Goal: Task Accomplishment & Management: Complete application form

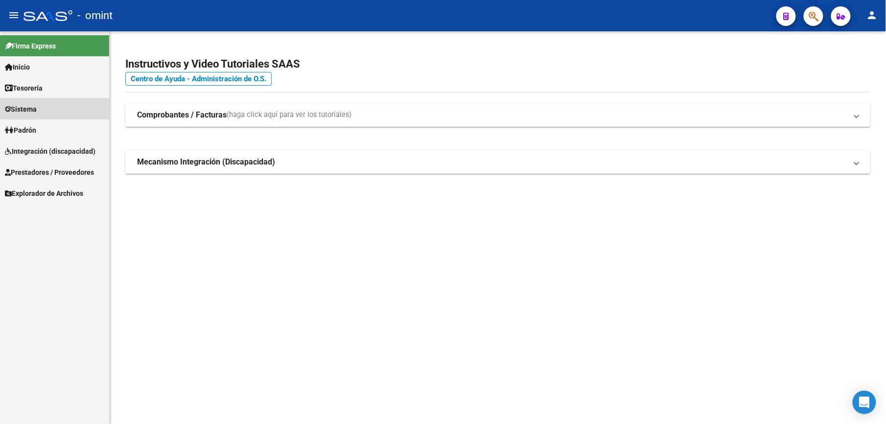
click at [36, 109] on span "Sistema" at bounding box center [21, 109] width 32 height 11
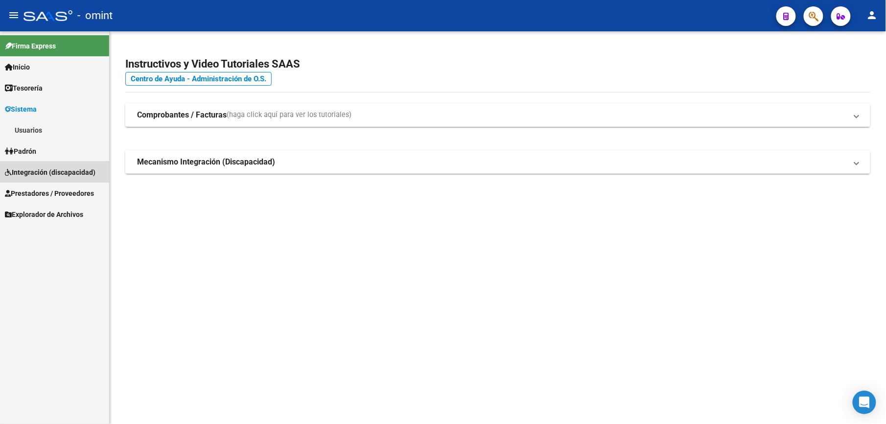
click at [57, 178] on link "Integración (discapacidad)" at bounding box center [54, 172] width 109 height 21
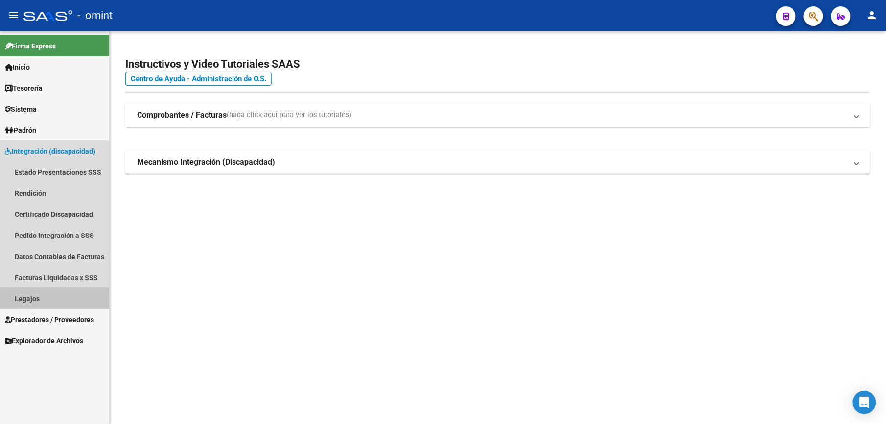
click at [34, 296] on link "Legajos" at bounding box center [54, 298] width 109 height 21
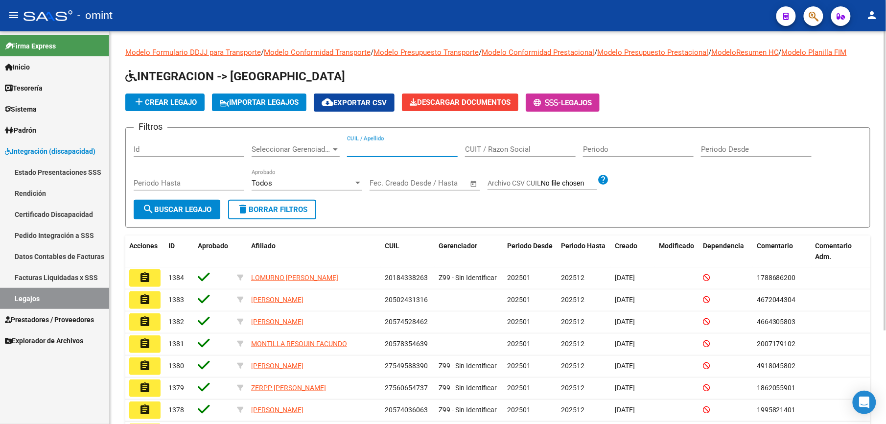
click at [380, 147] on input "CUIL / Apellido" at bounding box center [402, 149] width 111 height 9
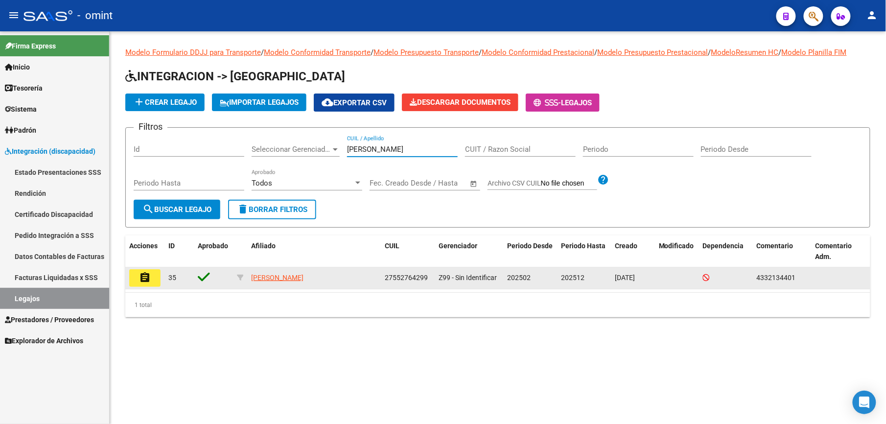
type input "[PERSON_NAME]"
click at [145, 280] on mat-icon "assignment" at bounding box center [145, 278] width 12 height 12
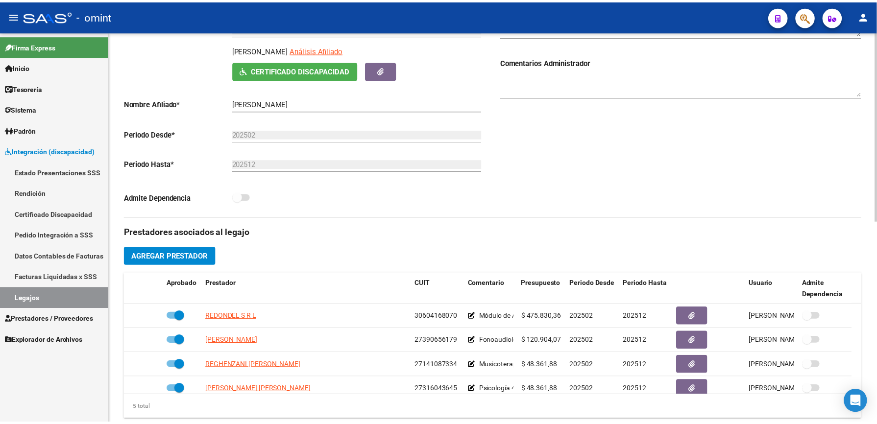
scroll to position [183, 0]
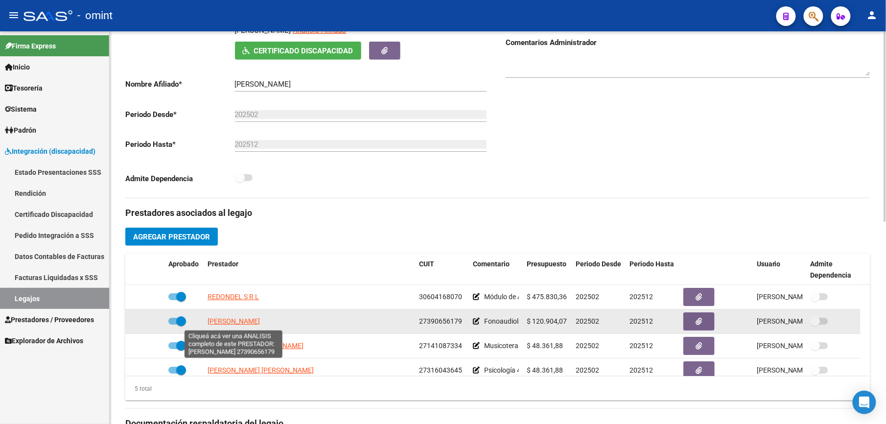
click at [237, 320] on span "[PERSON_NAME]" at bounding box center [234, 321] width 52 height 8
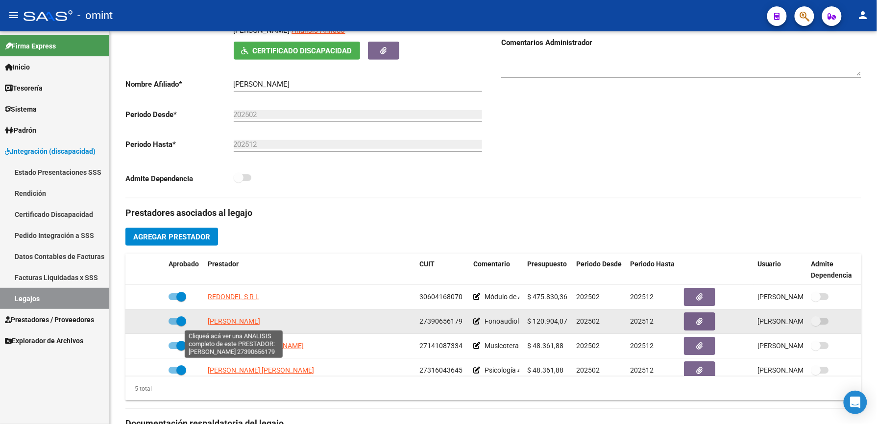
scroll to position [193, 0]
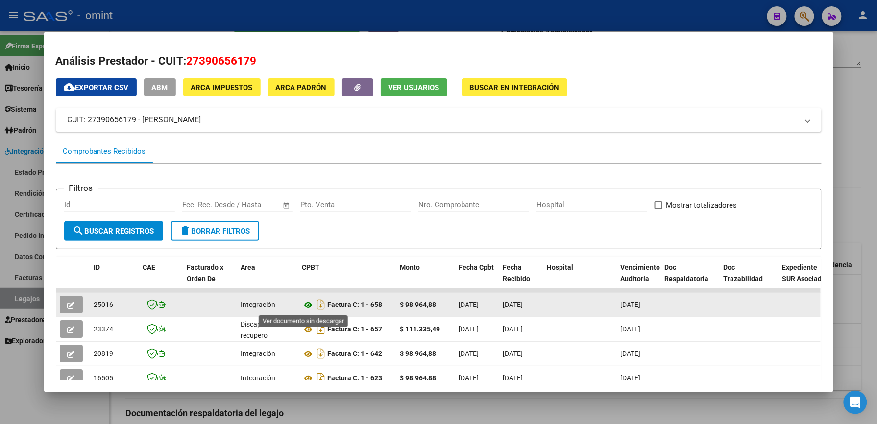
click at [302, 304] on icon at bounding box center [308, 305] width 13 height 12
click at [68, 306] on icon "button" at bounding box center [71, 305] width 7 height 7
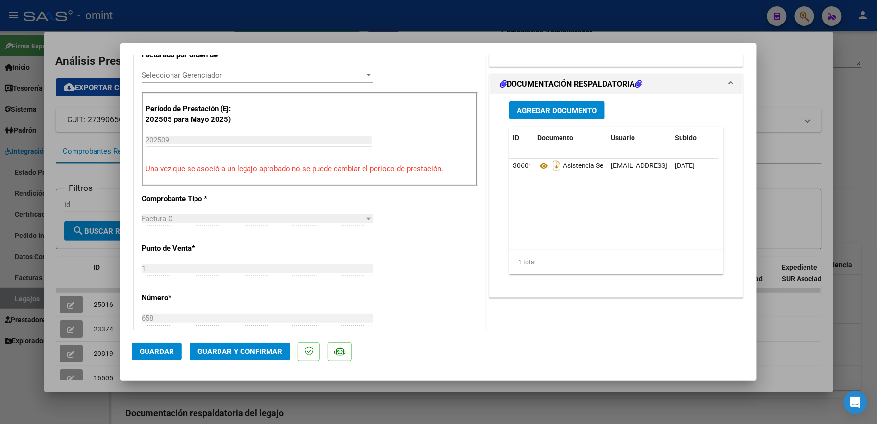
scroll to position [271, 0]
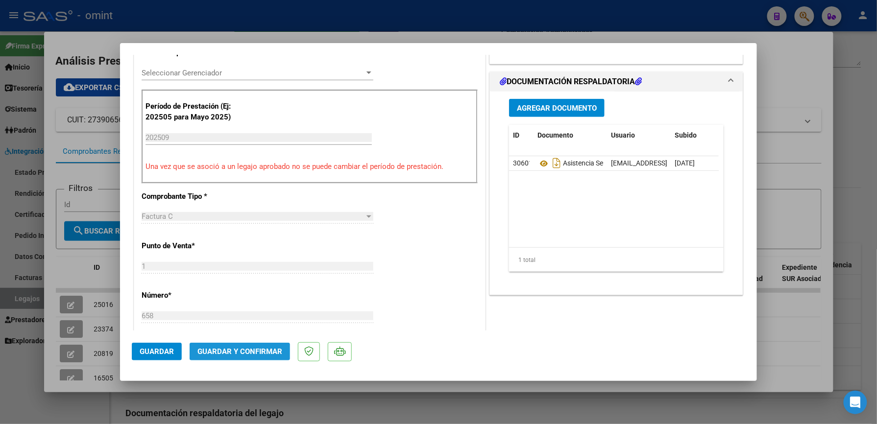
click at [240, 350] on span "Guardar y Confirmar" at bounding box center [239, 351] width 85 height 9
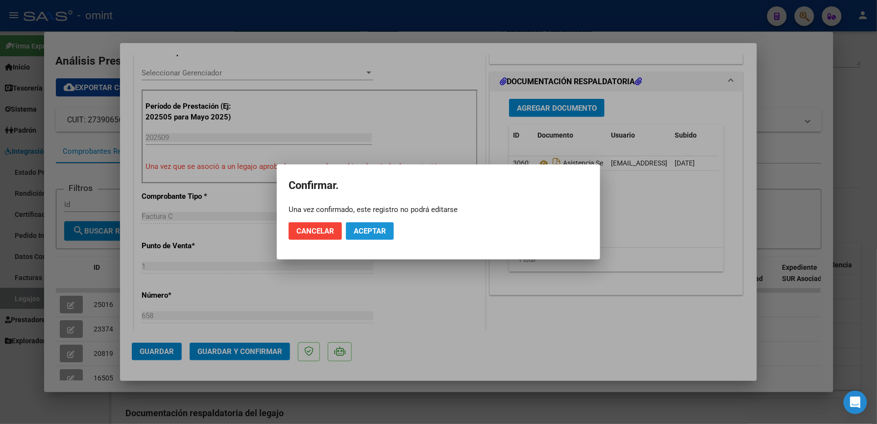
click at [375, 230] on span "Aceptar" at bounding box center [370, 231] width 32 height 9
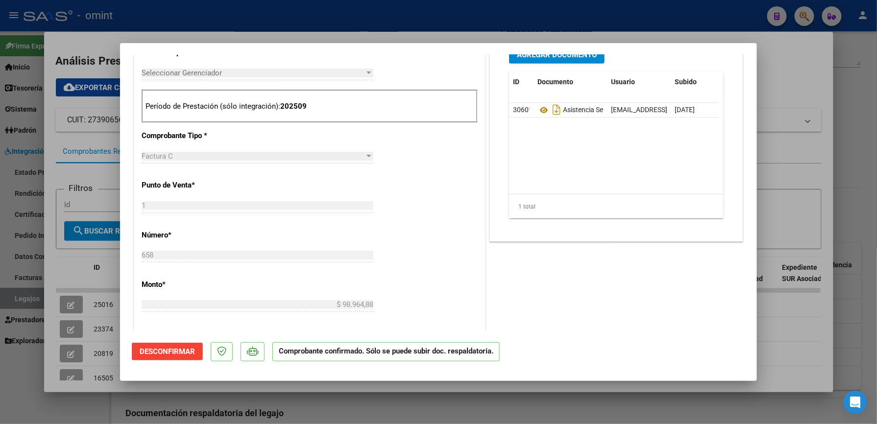
click at [800, 113] on div at bounding box center [438, 212] width 877 height 424
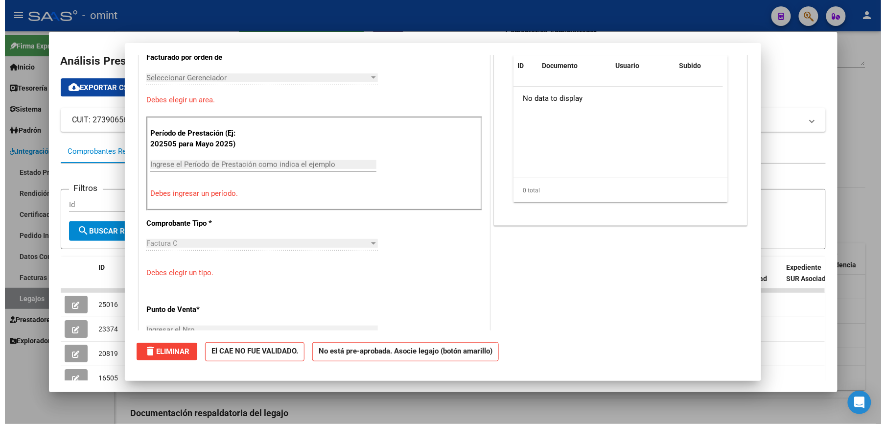
scroll to position [0, 0]
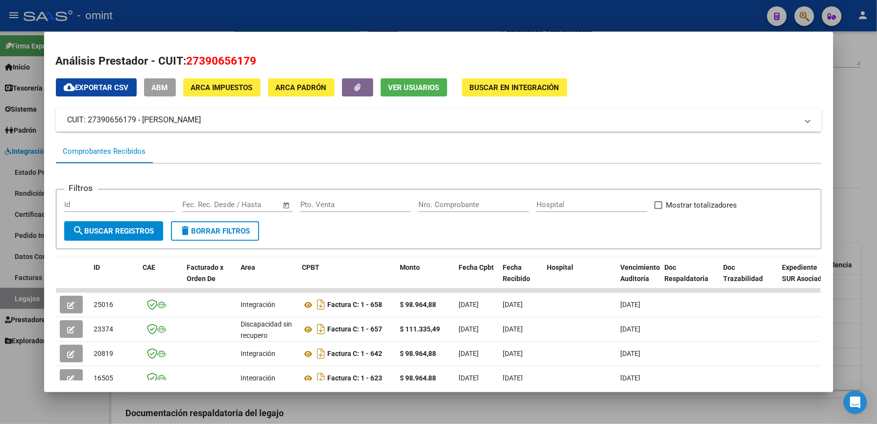
click at [649, 25] on div at bounding box center [438, 212] width 877 height 424
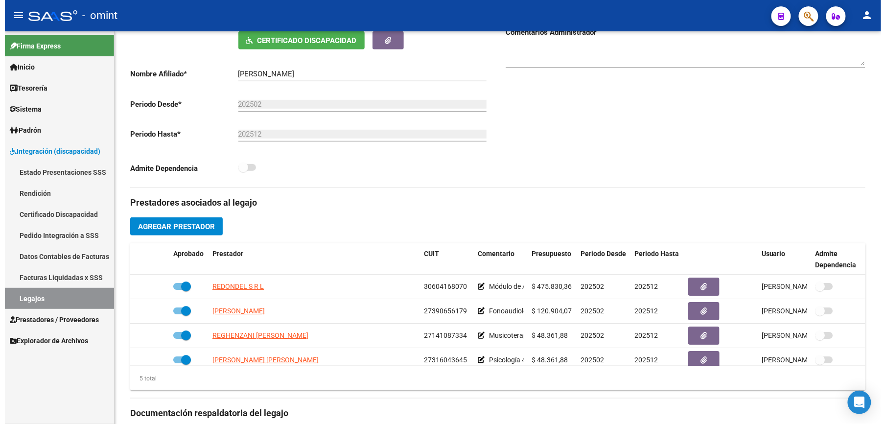
scroll to position [183, 0]
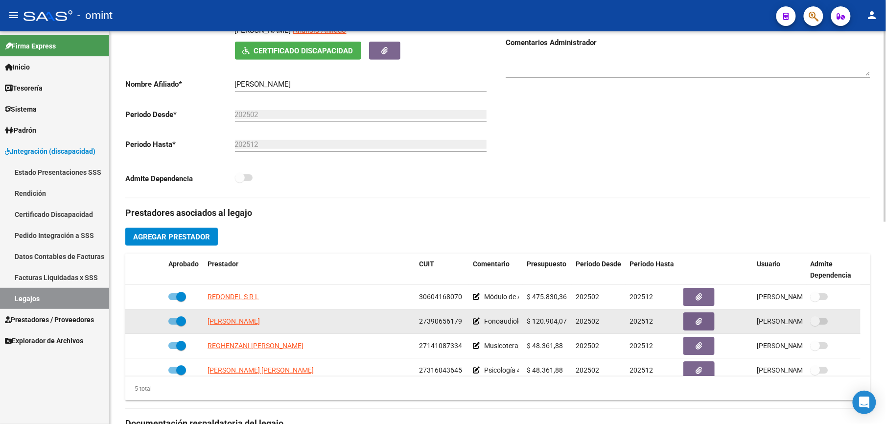
drag, startPoint x: 419, startPoint y: 323, endPoint x: 461, endPoint y: 321, distance: 41.7
click at [461, 321] on span "27390656179" at bounding box center [440, 321] width 43 height 8
copy span "27390656179"
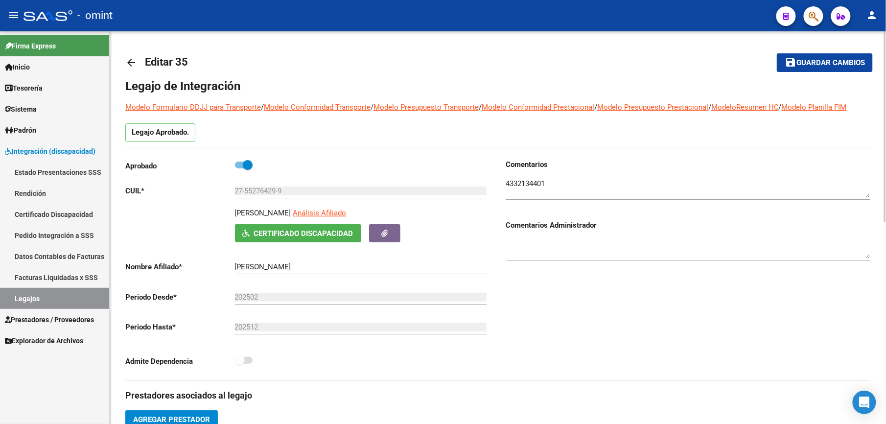
scroll to position [0, 0]
click at [886, 62] on div at bounding box center [885, 126] width 2 height 190
click at [126, 59] on mat-icon "arrow_back" at bounding box center [131, 62] width 12 height 12
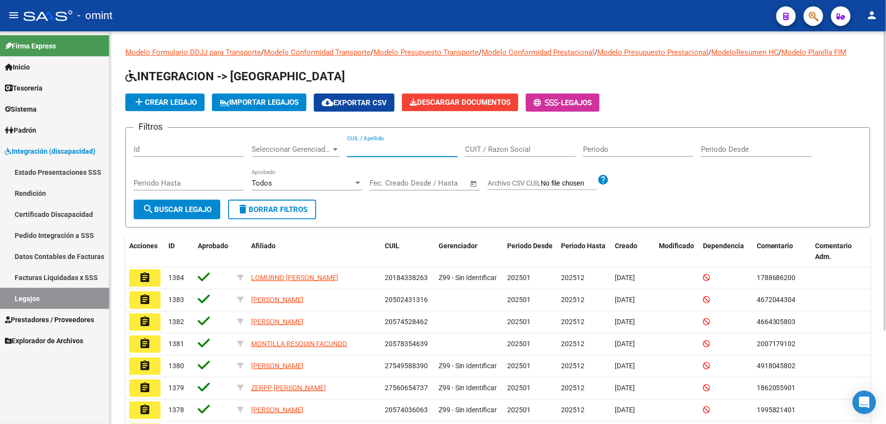
click at [373, 151] on input "CUIL / Apellido" at bounding box center [402, 149] width 111 height 9
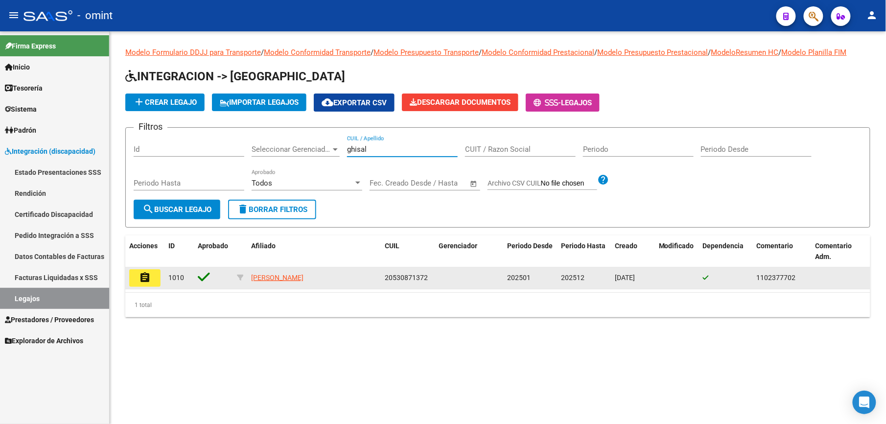
type input "ghisal"
click at [143, 279] on mat-icon "assignment" at bounding box center [145, 278] width 12 height 12
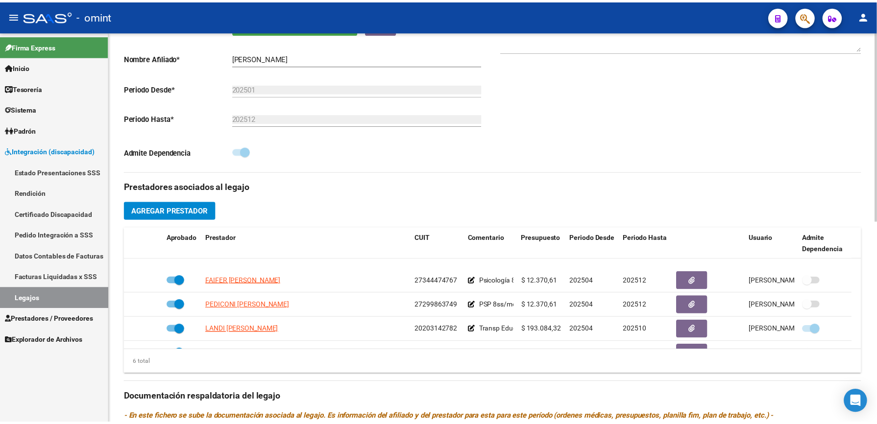
scroll to position [52, 0]
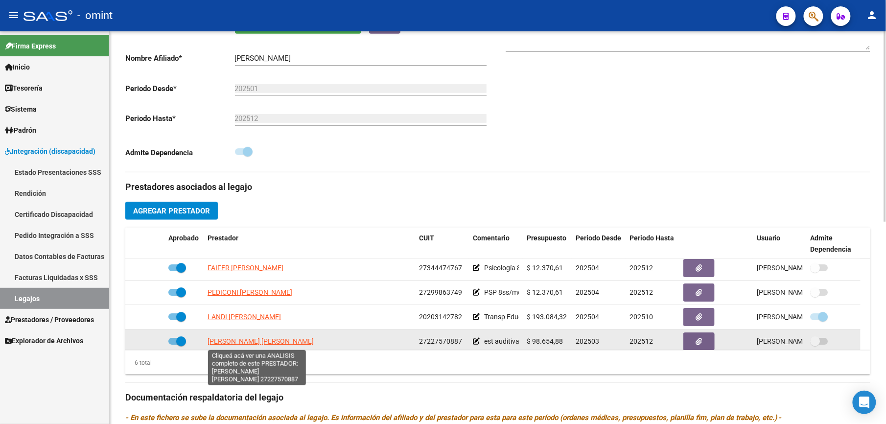
click at [279, 343] on span "[PERSON_NAME] [PERSON_NAME]" at bounding box center [261, 341] width 106 height 8
type textarea "27227570887"
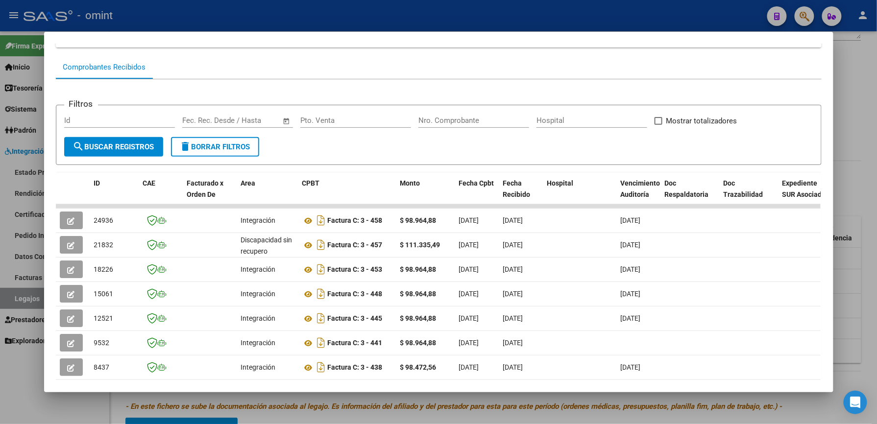
scroll to position [85, 0]
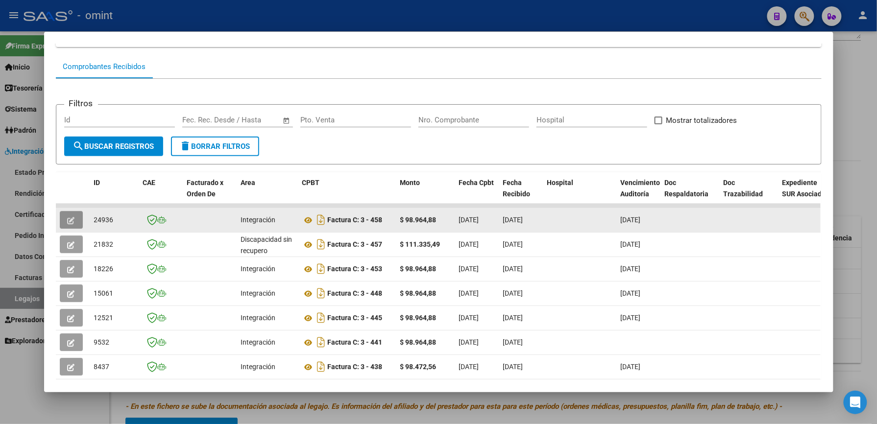
click at [70, 220] on icon "button" at bounding box center [71, 220] width 7 height 7
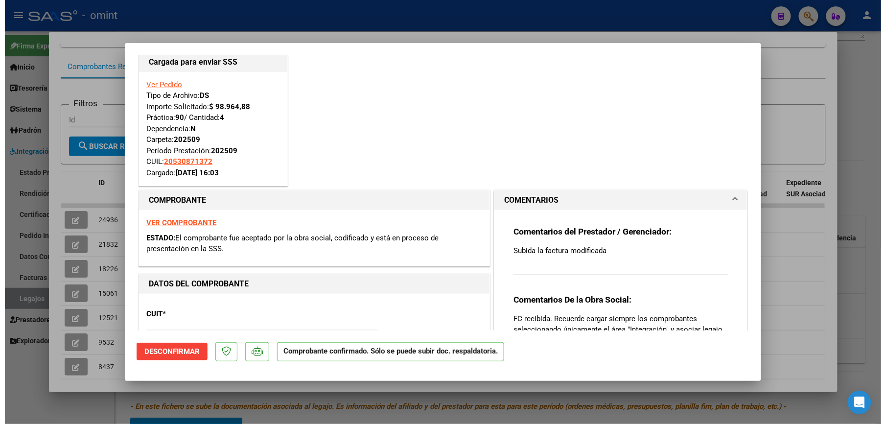
scroll to position [0, 0]
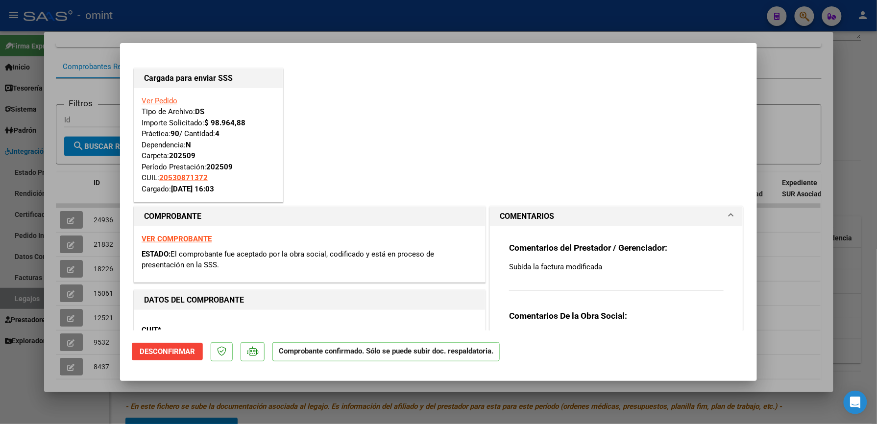
click at [740, 15] on div at bounding box center [438, 212] width 877 height 424
type input "$ 0,00"
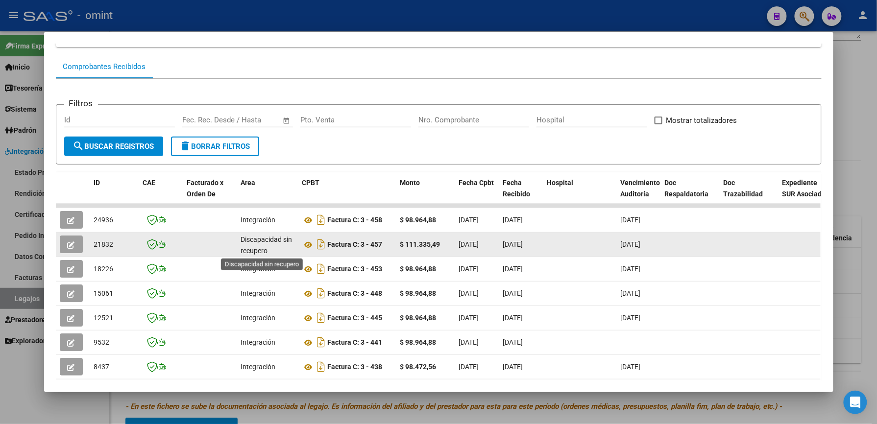
click at [277, 240] on span "Discapacidad sin recupero" at bounding box center [266, 245] width 51 height 19
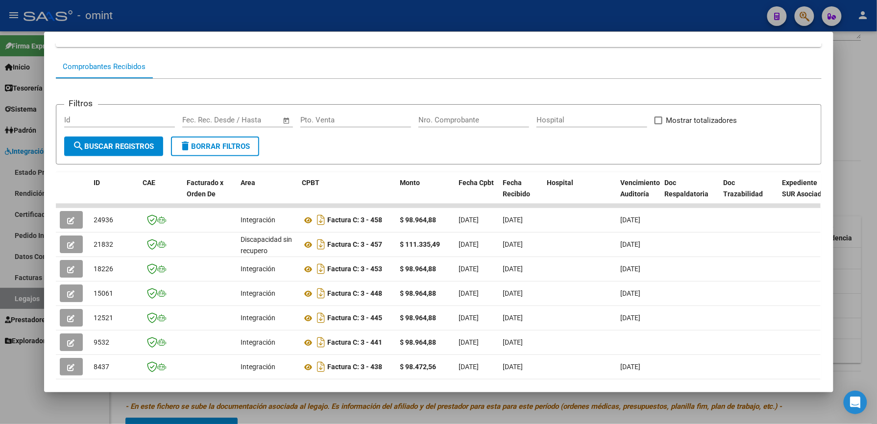
click at [429, 13] on div at bounding box center [438, 212] width 877 height 424
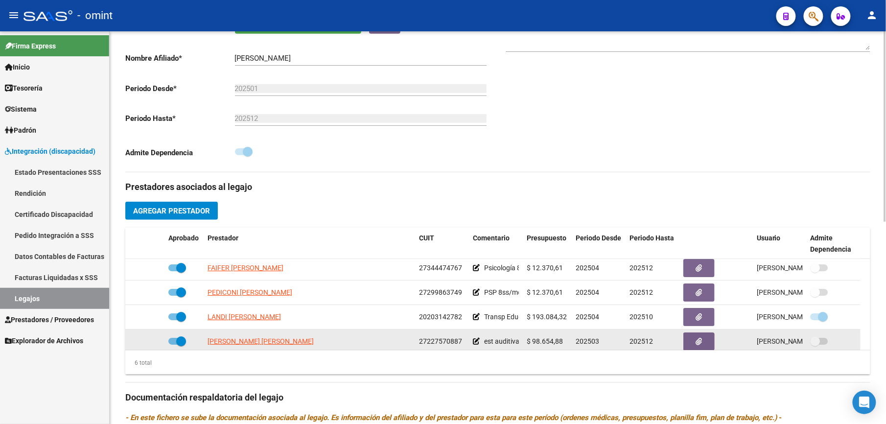
scroll to position [59, 0]
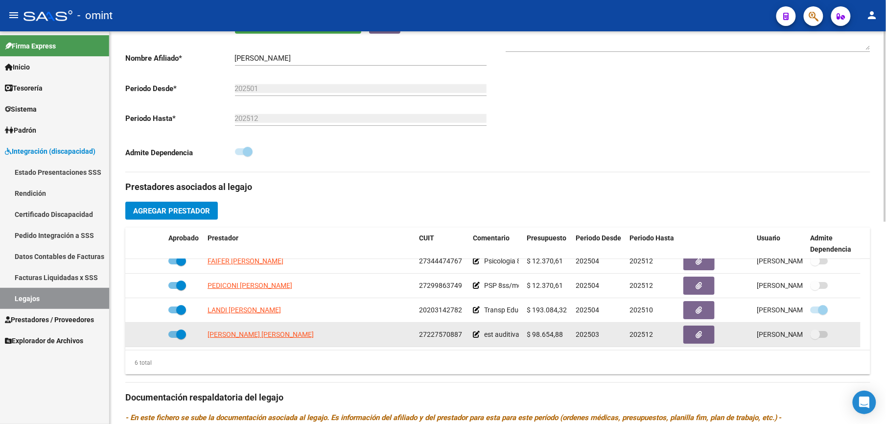
drag, startPoint x: 419, startPoint y: 341, endPoint x: 459, endPoint y: 339, distance: 40.2
click at [459, 338] on span "27227570887" at bounding box center [440, 335] width 43 height 8
copy span "27227570887"
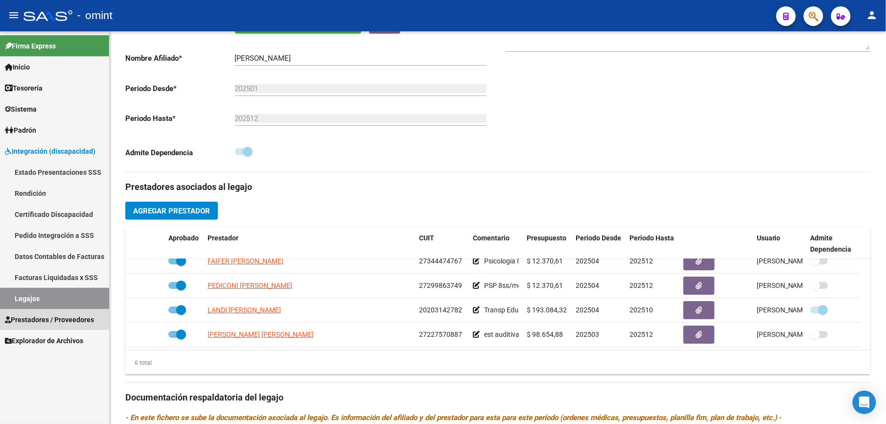
click at [54, 318] on span "Prestadores / Proveedores" at bounding box center [49, 319] width 89 height 11
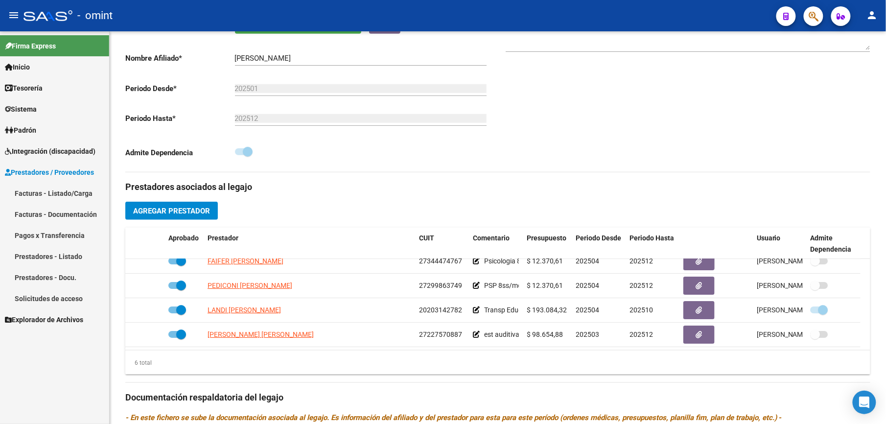
click at [44, 192] on link "Facturas - Listado/Carga" at bounding box center [54, 193] width 109 height 21
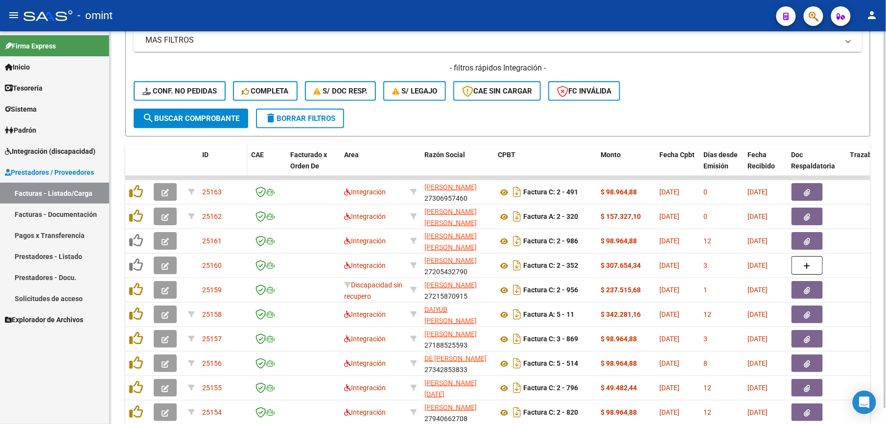
scroll to position [209, 0]
click at [769, 89] on div "- filtros rápidos Integración - Conf. no pedidas Completa S/ Doc Resp. S/ legaj…" at bounding box center [498, 86] width 729 height 46
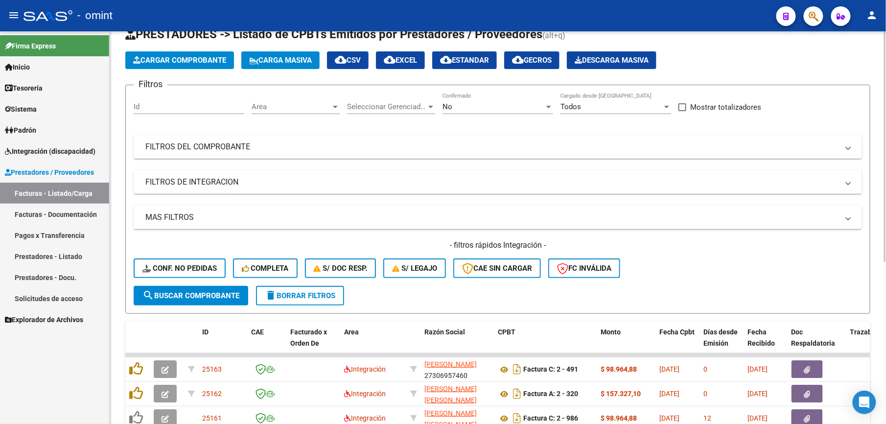
scroll to position [26, 0]
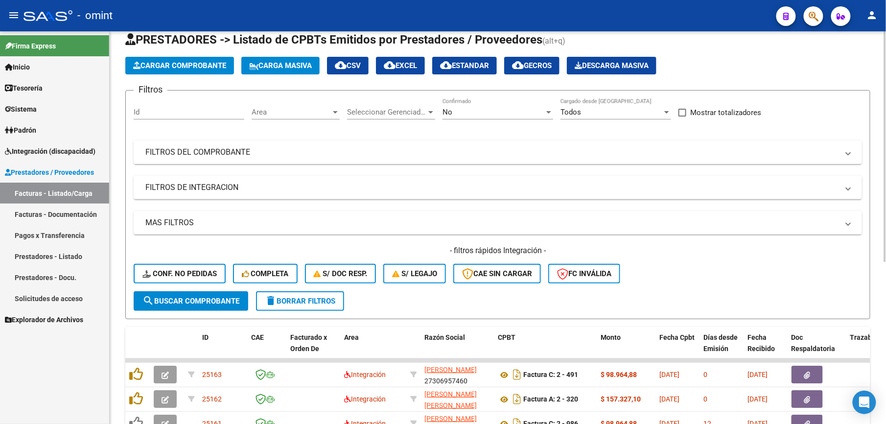
click at [461, 162] on mat-expansion-panel-header "FILTROS DEL COMPROBANTE" at bounding box center [498, 153] width 729 height 24
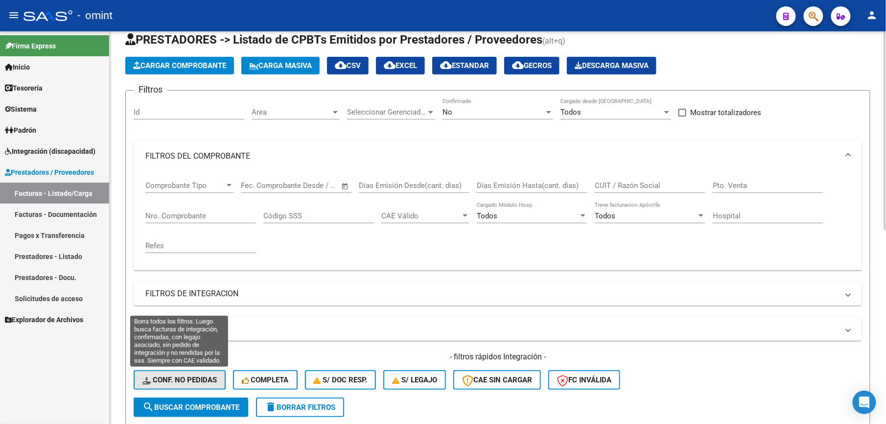
click at [192, 380] on span "Conf. no pedidas" at bounding box center [179, 380] width 74 height 9
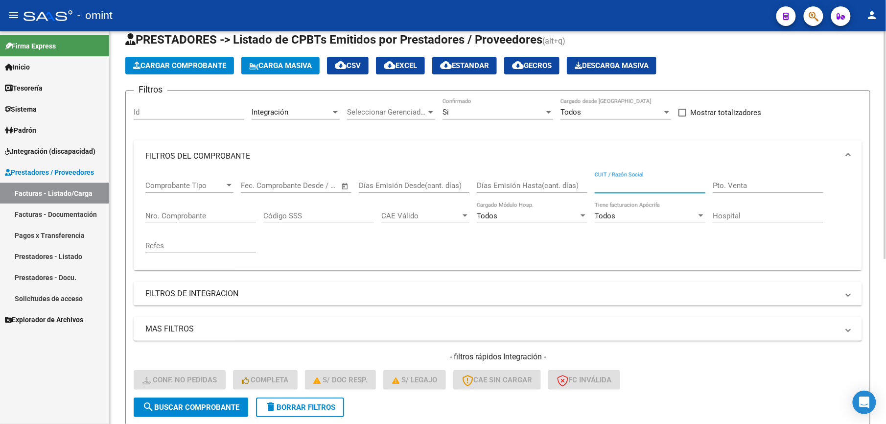
click at [632, 181] on input "CUIT / Razón Social" at bounding box center [650, 185] width 111 height 9
paste input "27227570887"
type input "27227570887"
click at [711, 287] on mat-expansion-panel-header "FILTROS DE INTEGRACION" at bounding box center [498, 294] width 729 height 24
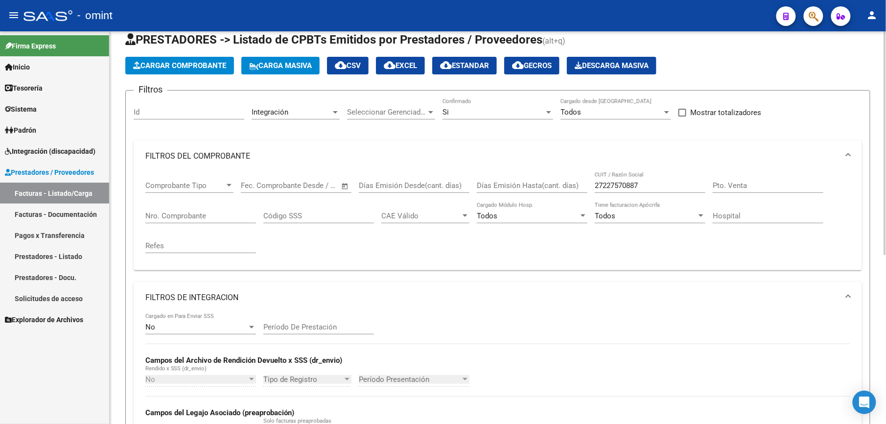
click at [754, 403] on div "No Cargado en Para Enviar SSS Período De Prestación Campos del Archivo de Rendi…" at bounding box center [497, 380] width 705 height 135
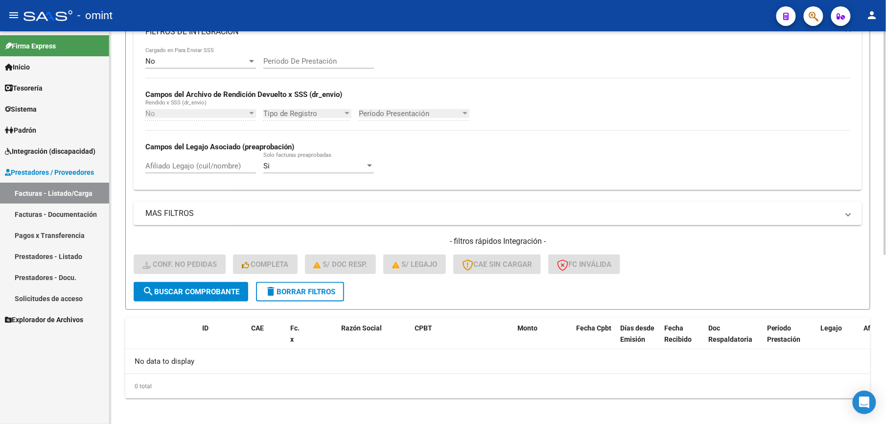
scroll to position [298, 0]
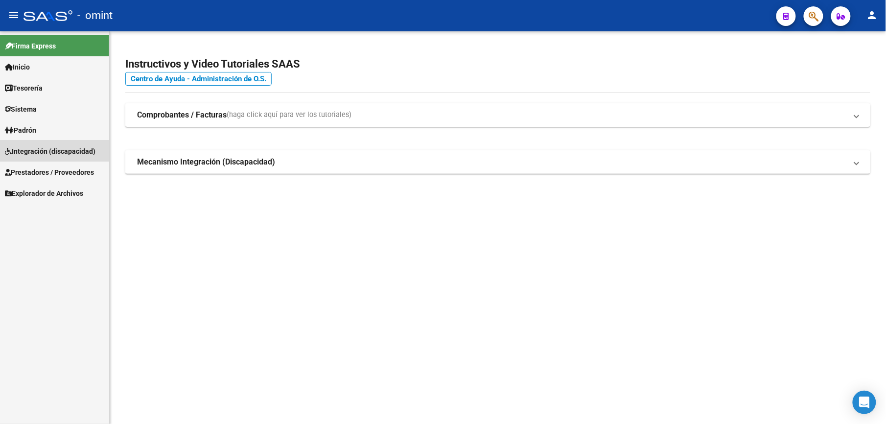
click at [52, 149] on span "Integración (discapacidad)" at bounding box center [50, 151] width 91 height 11
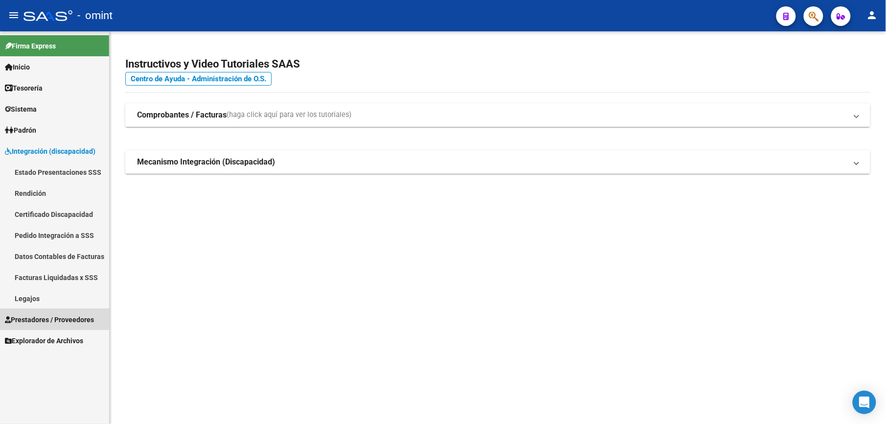
click at [51, 318] on span "Prestadores / Proveedores" at bounding box center [49, 319] width 89 height 11
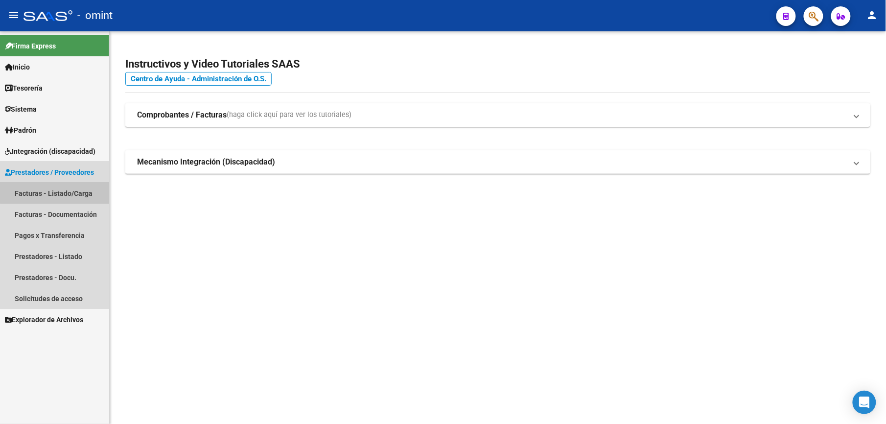
click at [57, 191] on link "Facturas - Listado/Carga" at bounding box center [54, 193] width 109 height 21
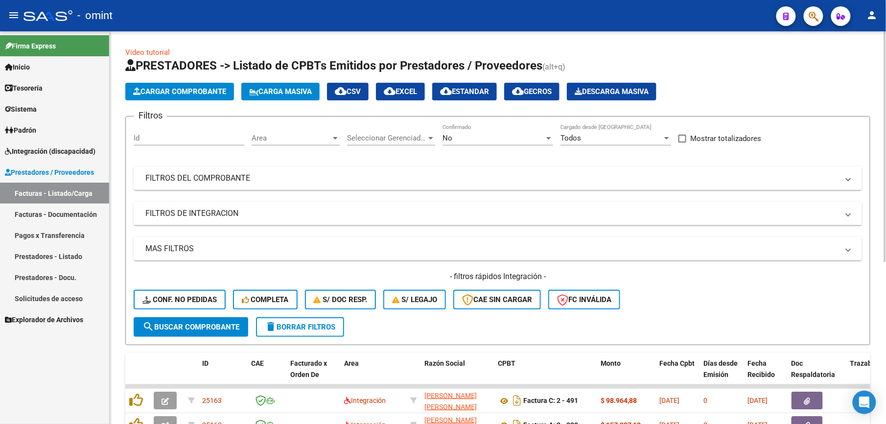
click at [234, 179] on mat-panel-title "FILTROS DEL COMPROBANTE" at bounding box center [491, 178] width 693 height 11
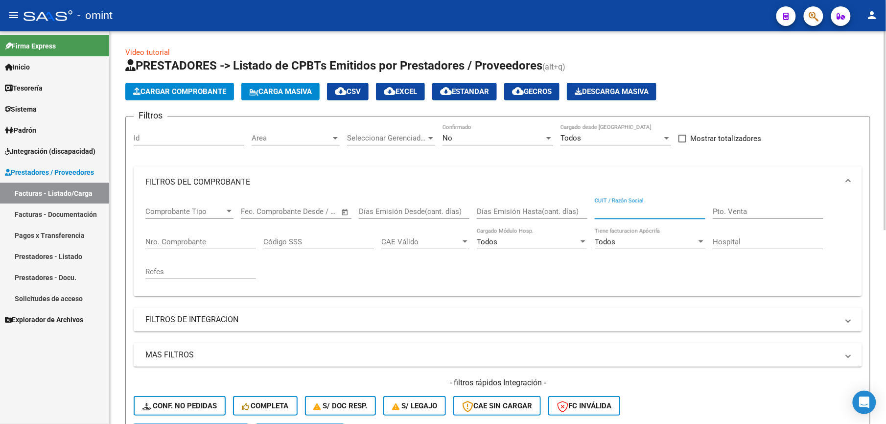
click at [614, 212] on input "CUIT / Razón Social" at bounding box center [650, 211] width 111 height 9
paste input "27390656179"
type input "27390656179"
click at [882, 212] on div "Video tutorial PRESTADORES -> Listado de CPBTs Emitidos por Prestadores / Prove…" at bounding box center [498, 301] width 777 height 540
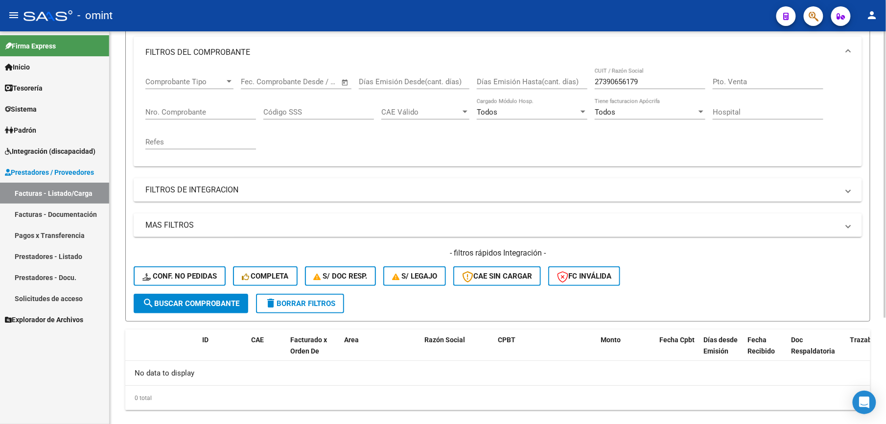
click at [886, 309] on html "menu - omint person Firma Express Inicio Calendario SSS Instructivos Contacto O…" at bounding box center [443, 212] width 886 height 424
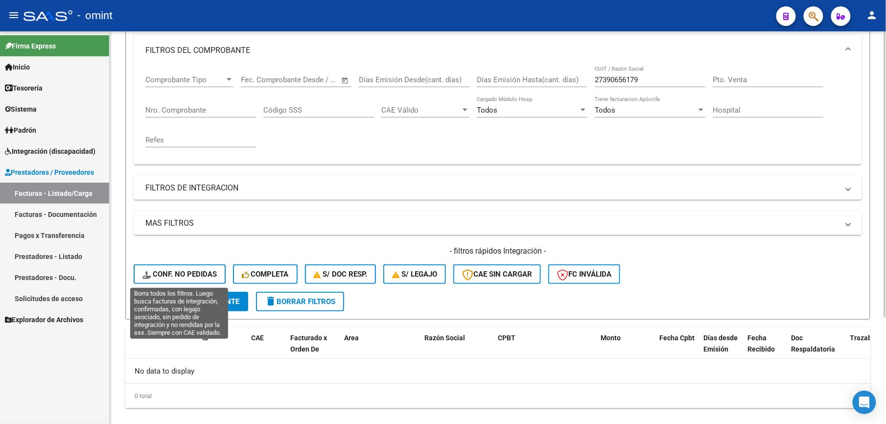
click at [217, 273] on button "Conf. no pedidas" at bounding box center [180, 274] width 92 height 20
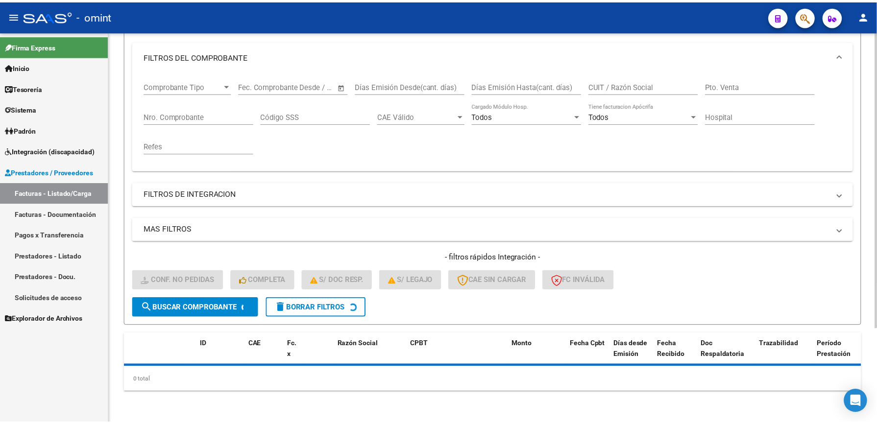
scroll to position [124, 0]
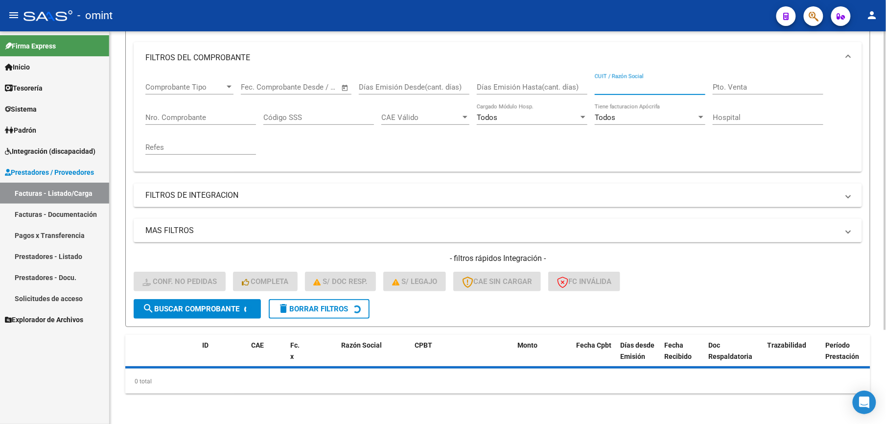
click at [619, 86] on input "CUIT / Razón Social" at bounding box center [650, 87] width 111 height 9
paste input "27390656179"
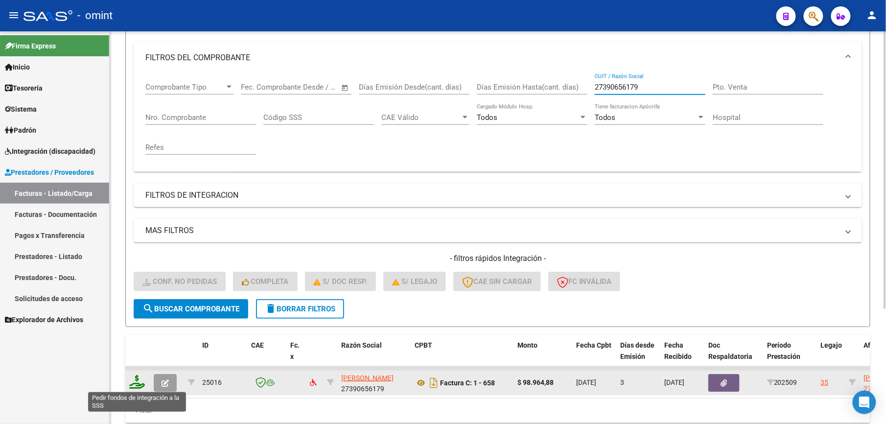
type input "27390656179"
click at [138, 382] on icon at bounding box center [137, 382] width 16 height 14
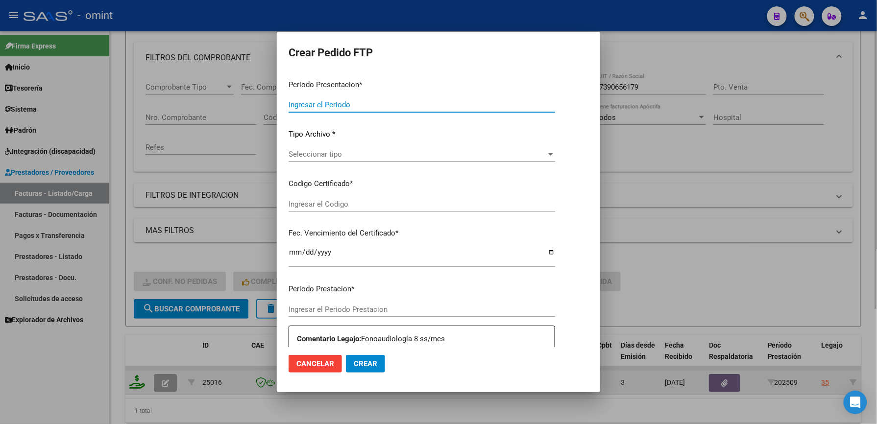
type input "202509"
type input "$ 98.964,88"
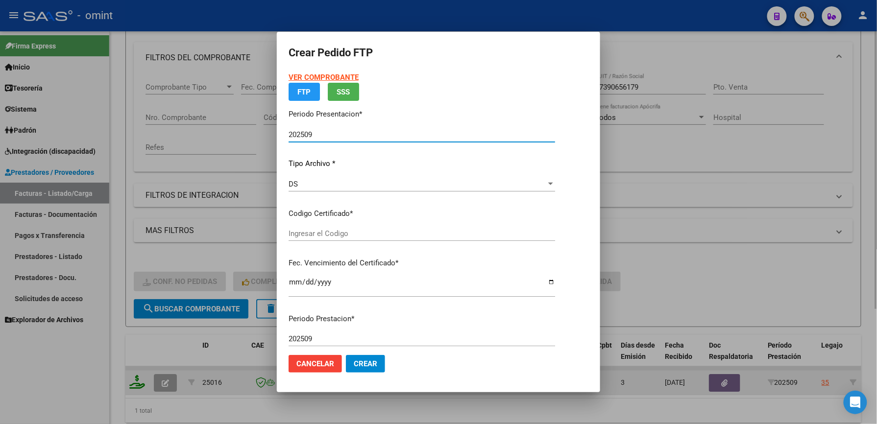
type input "8724406487"
type input "2027-03-30"
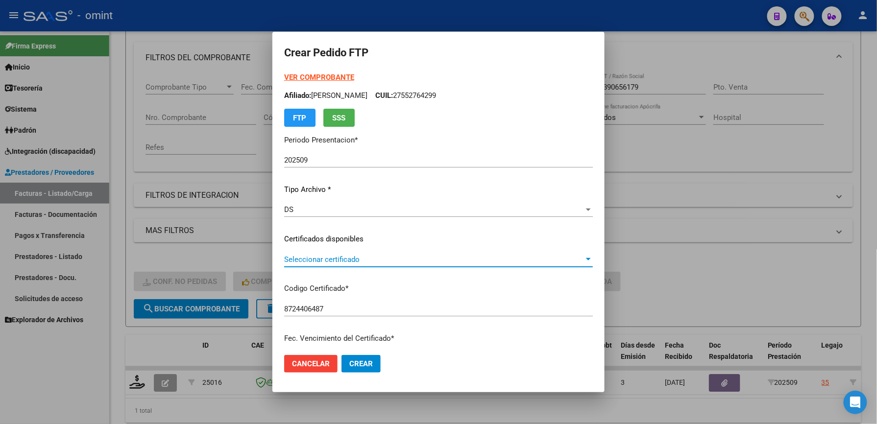
click at [344, 258] on span "Seleccionar certificado" at bounding box center [434, 259] width 300 height 9
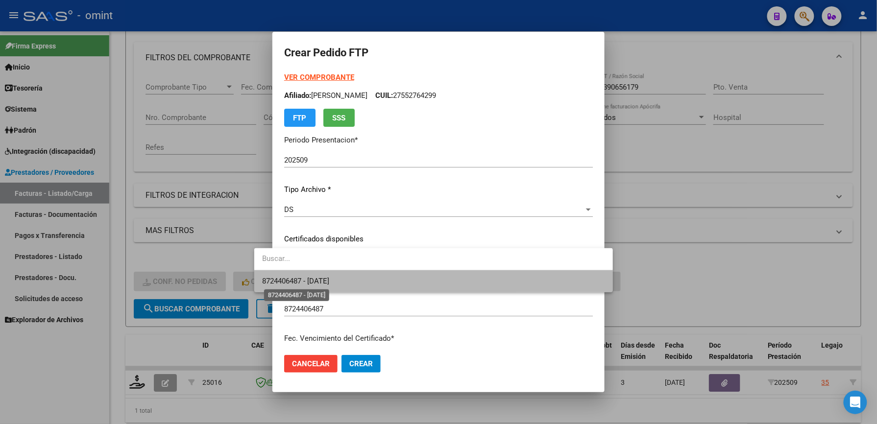
click at [315, 280] on span "8724406487 - 2027-03-30" at bounding box center [295, 281] width 67 height 9
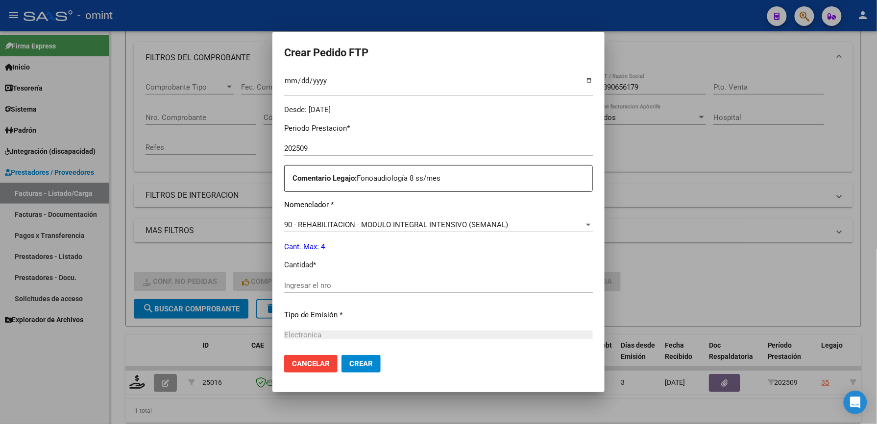
scroll to position [283, 0]
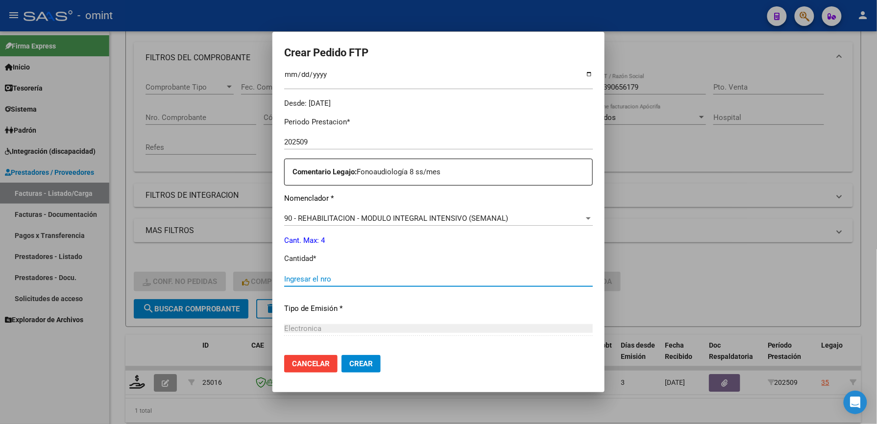
click at [451, 275] on input "Ingresar el nro" at bounding box center [438, 279] width 308 height 9
type input "4"
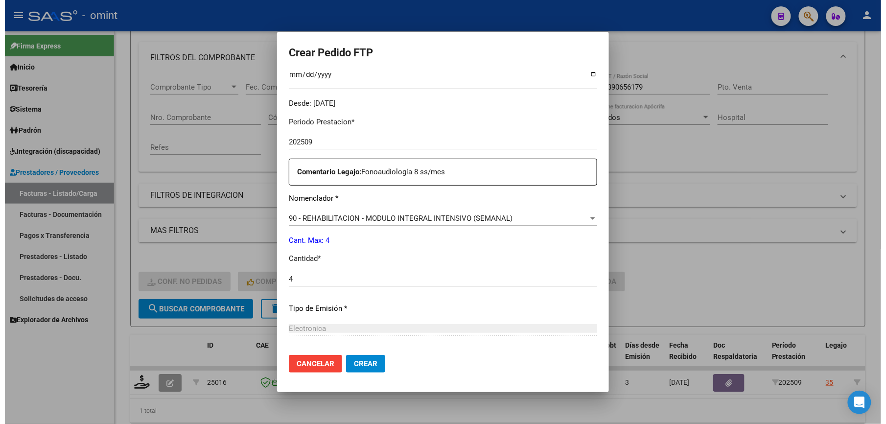
scroll to position [379, 0]
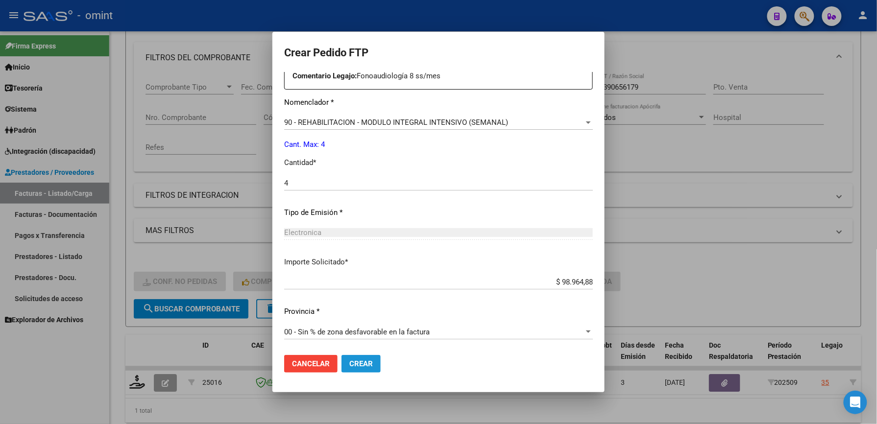
click at [349, 361] on span "Crear" at bounding box center [361, 363] width 24 height 9
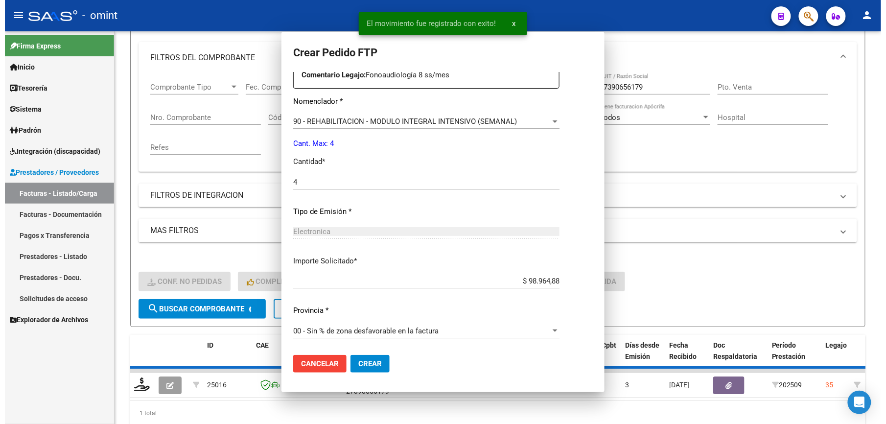
scroll to position [0, 0]
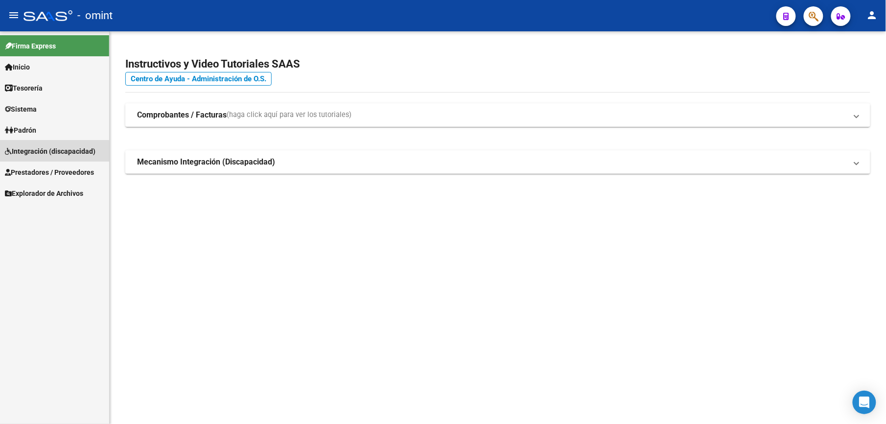
click at [30, 156] on span "Integración (discapacidad)" at bounding box center [50, 151] width 91 height 11
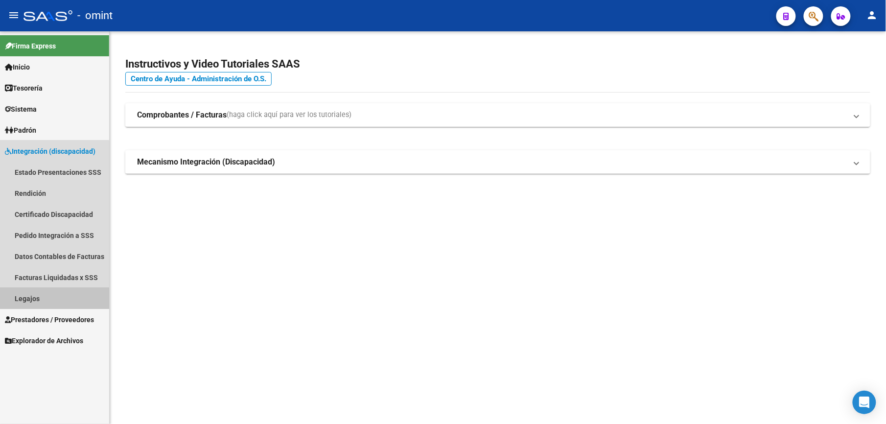
click at [27, 294] on link "Legajos" at bounding box center [54, 298] width 109 height 21
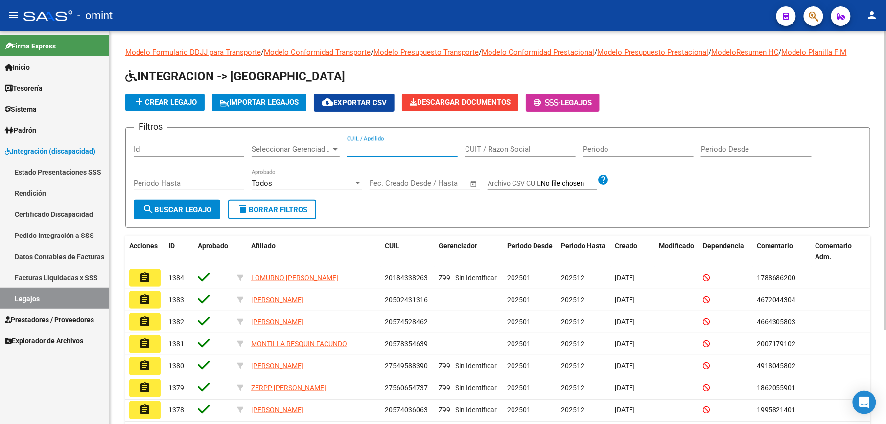
click at [381, 149] on input "CUIL / Apellido" at bounding box center [402, 149] width 111 height 9
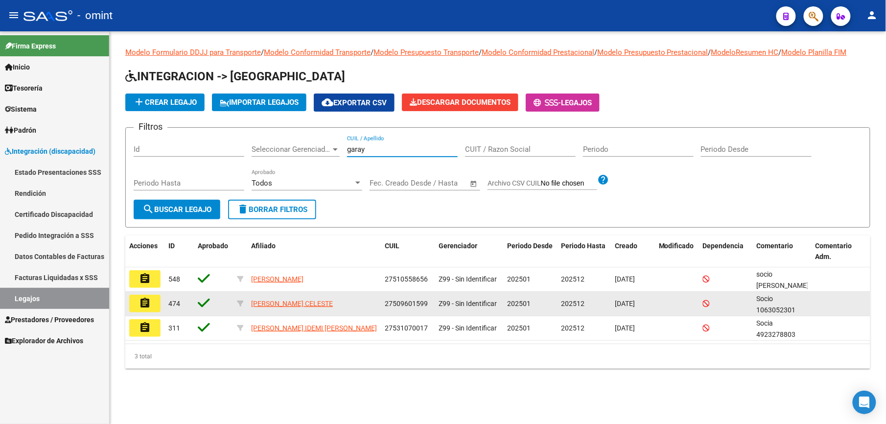
type input "garay"
click at [150, 301] on mat-icon "assignment" at bounding box center [145, 303] width 12 height 12
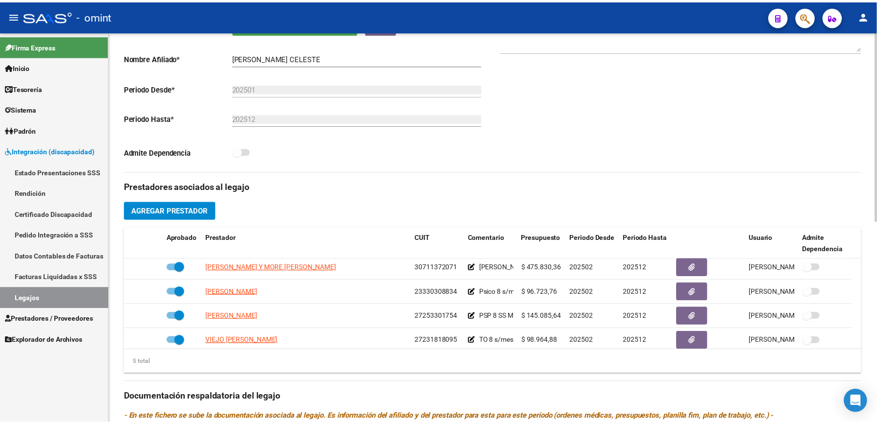
scroll to position [34, 0]
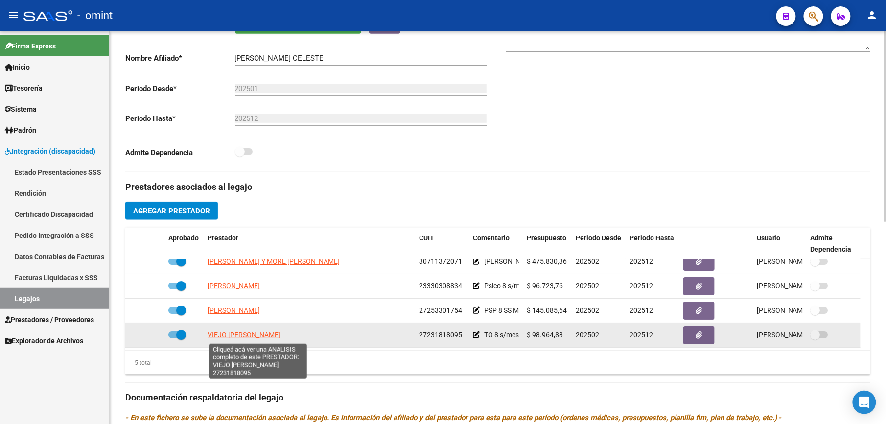
click at [280, 337] on span "VIEJO RIVERA PAULINA ANDREA" at bounding box center [244, 335] width 73 height 8
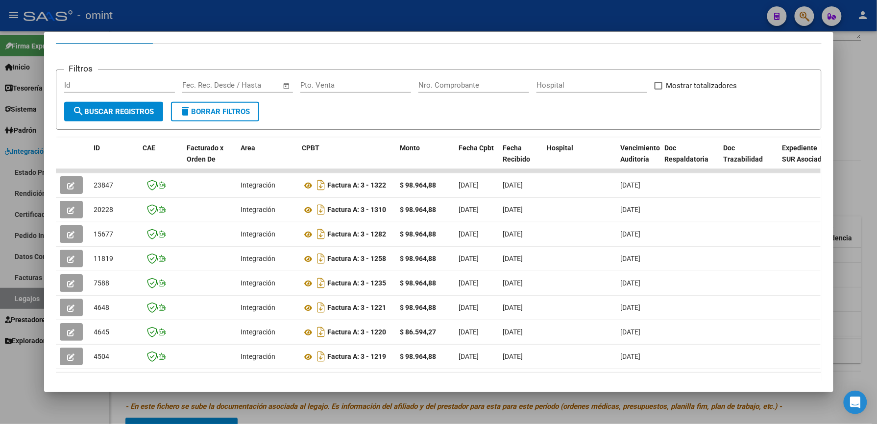
scroll to position [118, 0]
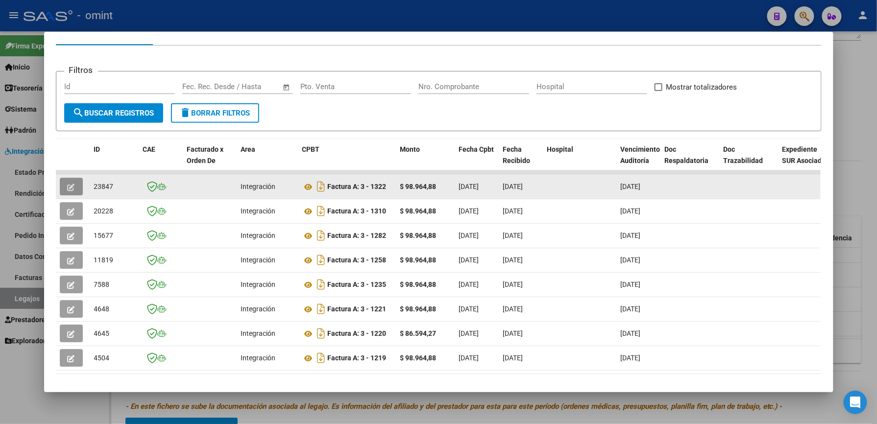
click at [68, 184] on icon "button" at bounding box center [71, 187] width 7 height 7
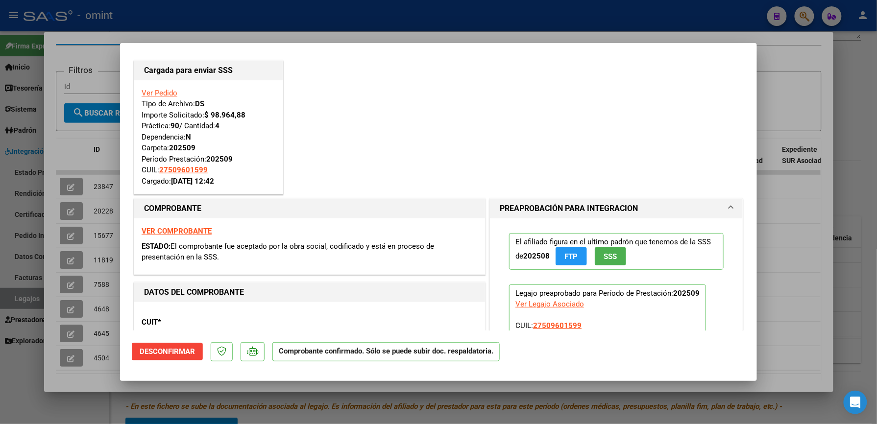
scroll to position [14, 0]
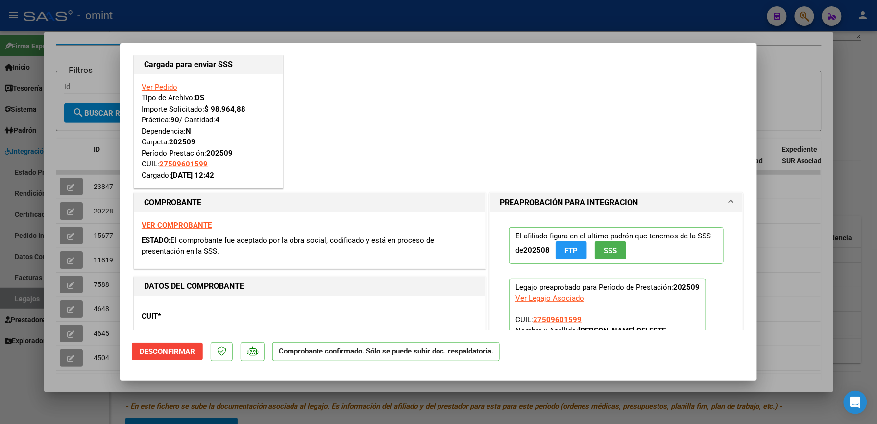
click at [692, 22] on div at bounding box center [438, 212] width 877 height 424
type input "$ 0,00"
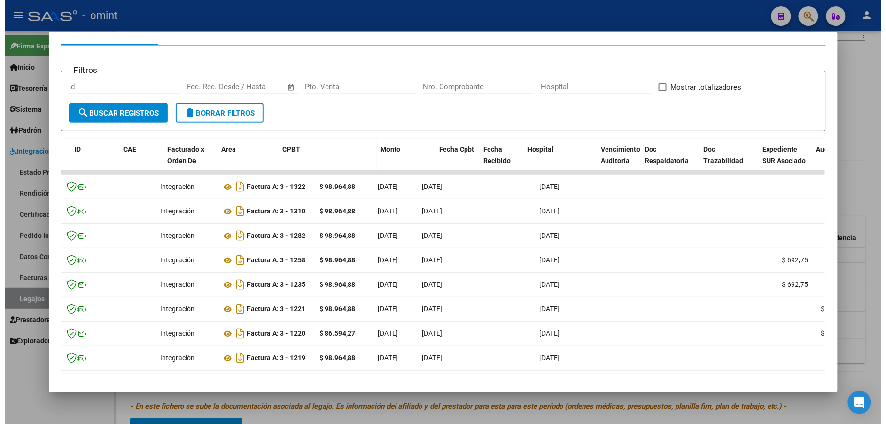
scroll to position [0, 24]
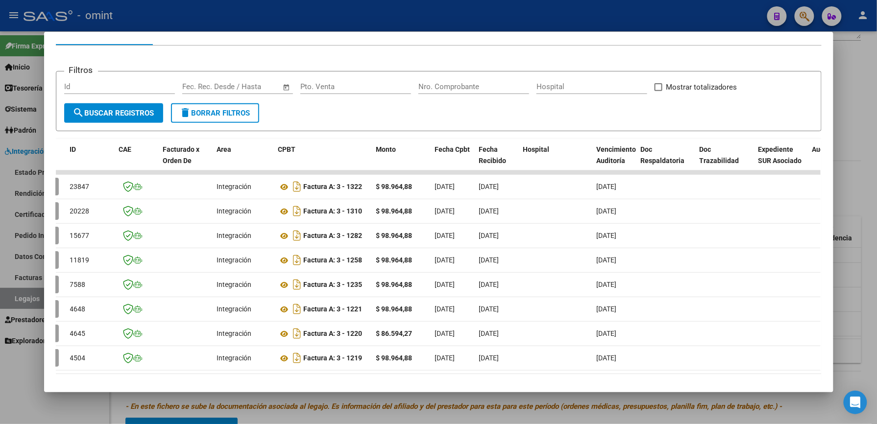
click at [410, 7] on div at bounding box center [438, 212] width 877 height 424
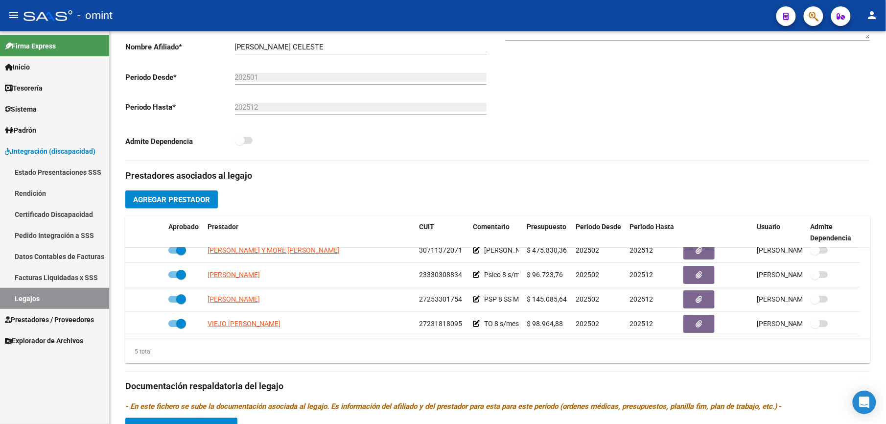
scroll to position [209, 0]
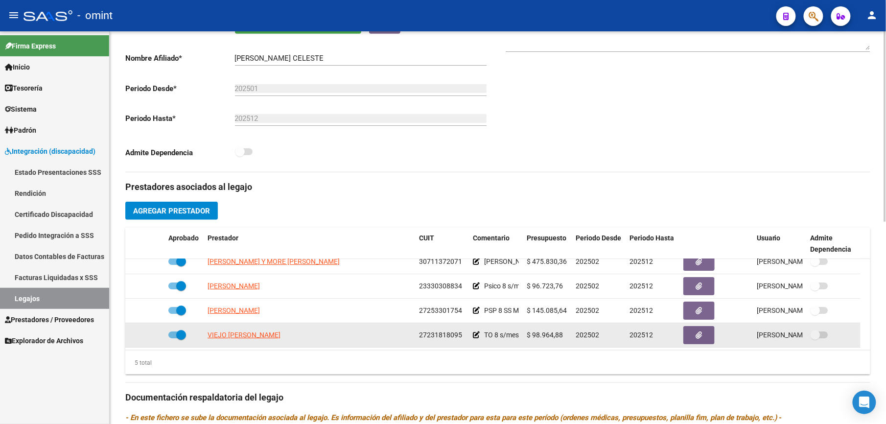
drag, startPoint x: 419, startPoint y: 335, endPoint x: 462, endPoint y: 335, distance: 43.1
click at [462, 335] on div "27231818095" at bounding box center [442, 335] width 46 height 11
copy span "27231818095"
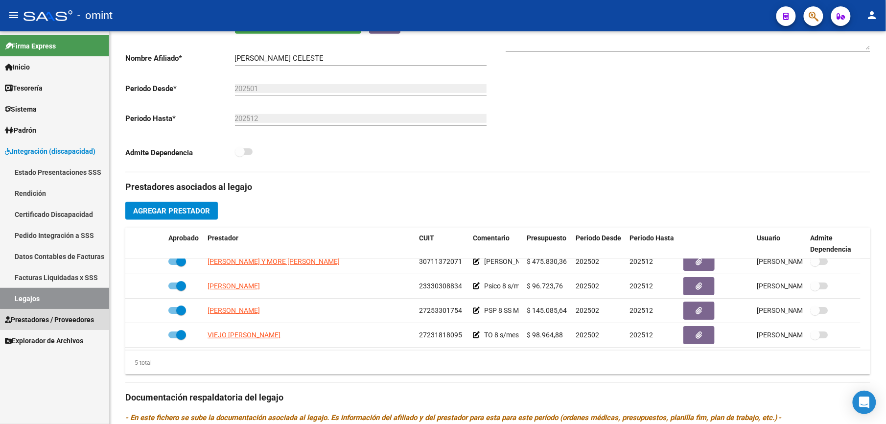
click at [60, 319] on span "Prestadores / Proveedores" at bounding box center [49, 319] width 89 height 11
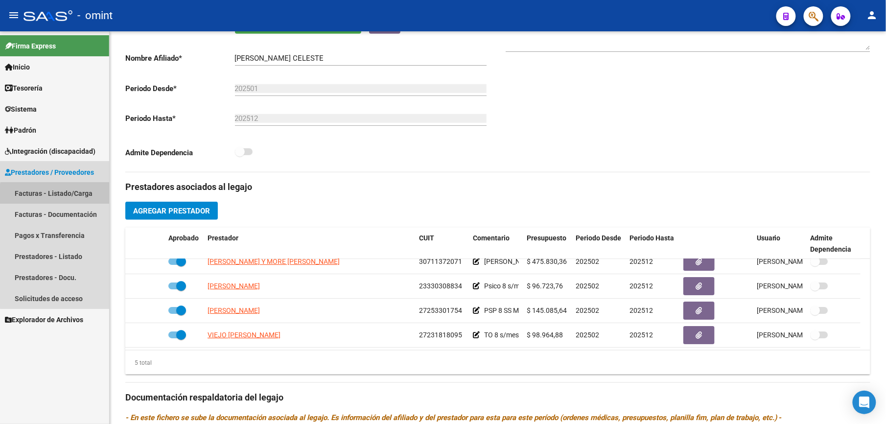
click at [55, 196] on link "Facturas - Listado/Carga" at bounding box center [54, 193] width 109 height 21
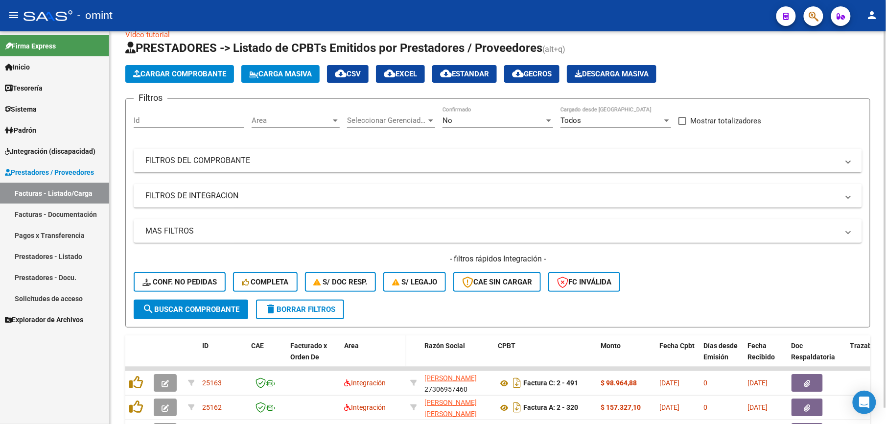
scroll to position [209, 0]
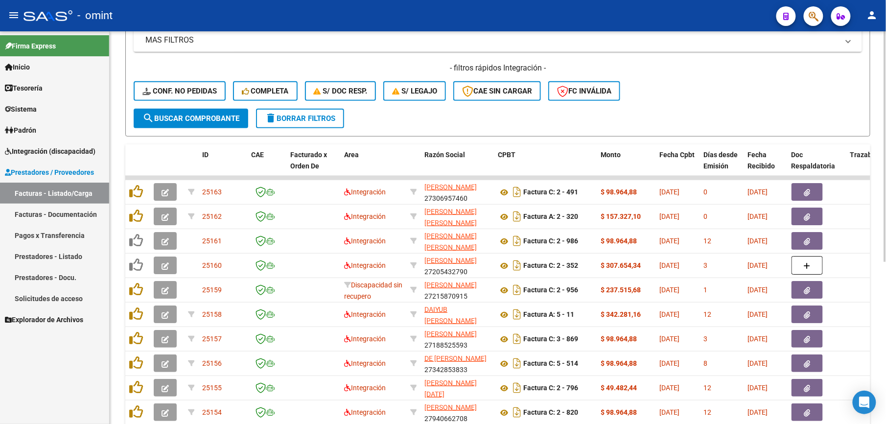
drag, startPoint x: 443, startPoint y: 149, endPoint x: 249, endPoint y: 91, distance: 202.5
click at [249, 91] on div "Video tutorial PRESTADORES -> Listado de CPBTs Emitidos por Prestadores / Prove…" at bounding box center [497, 145] width 745 height 615
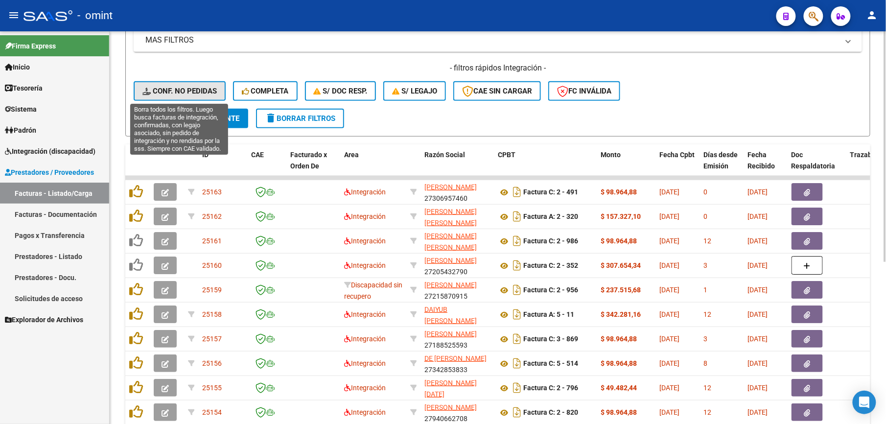
drag, startPoint x: 249, startPoint y: 91, endPoint x: 196, endPoint y: 88, distance: 53.0
click at [196, 88] on span "Conf. no pedidas" at bounding box center [179, 91] width 74 height 9
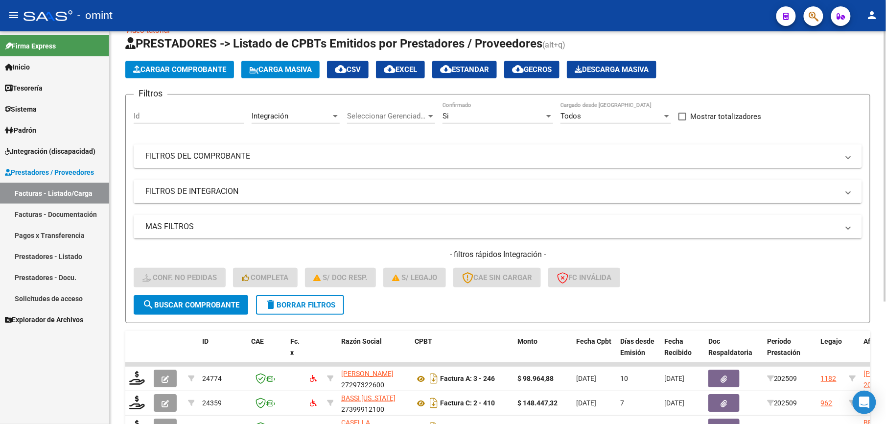
scroll to position [0, 0]
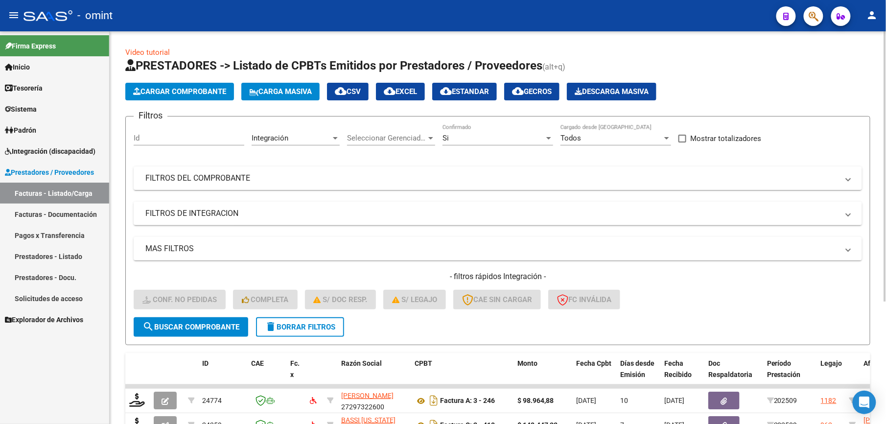
click at [886, 88] on html "menu - omint person Firma Express Inicio Calendario SSS Instructivos Contacto O…" at bounding box center [443, 212] width 886 height 424
click at [363, 177] on mat-panel-title "FILTROS DEL COMPROBANTE" at bounding box center [491, 178] width 693 height 11
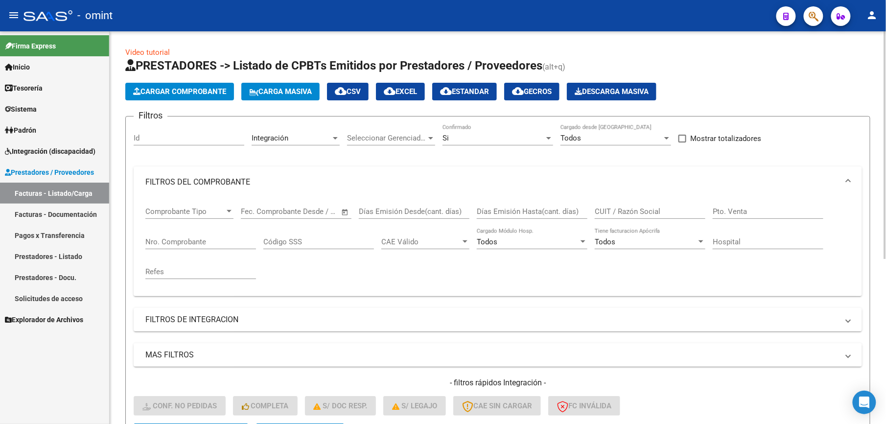
click at [657, 213] on input "CUIT / Razón Social" at bounding box center [650, 211] width 111 height 9
paste input "27231818095"
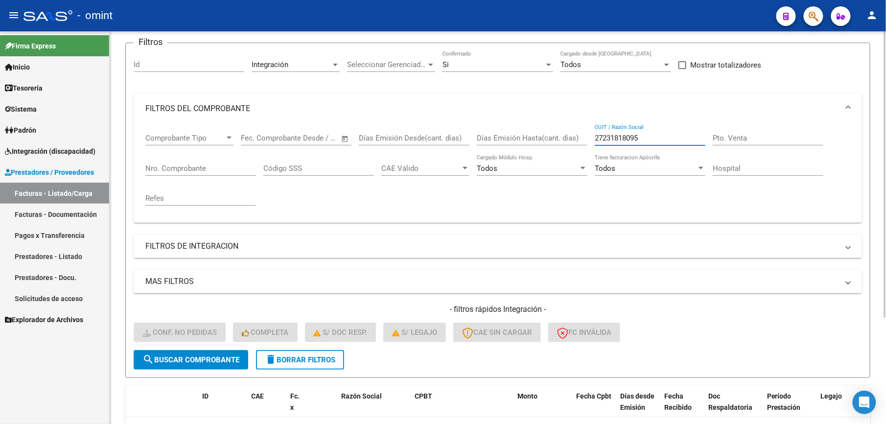
click at [884, 192] on div at bounding box center [885, 228] width 2 height 286
type input "27231818095"
click at [302, 356] on span "delete Borrar Filtros" at bounding box center [300, 359] width 71 height 9
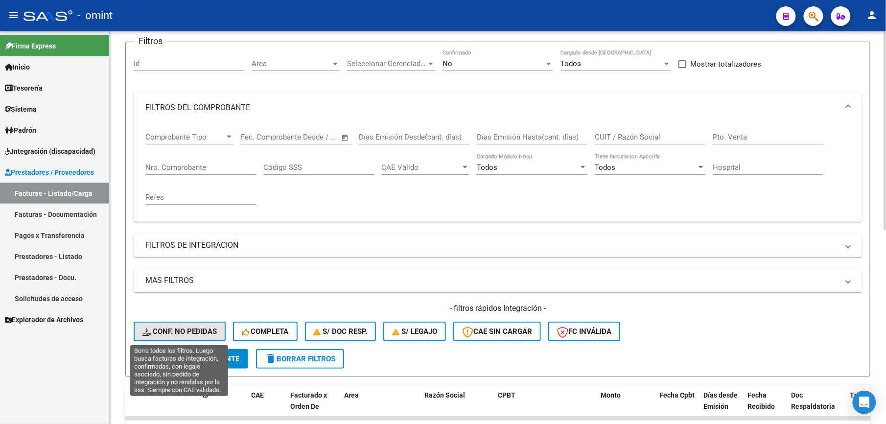
click at [185, 332] on span "Conf. no pedidas" at bounding box center [179, 331] width 74 height 9
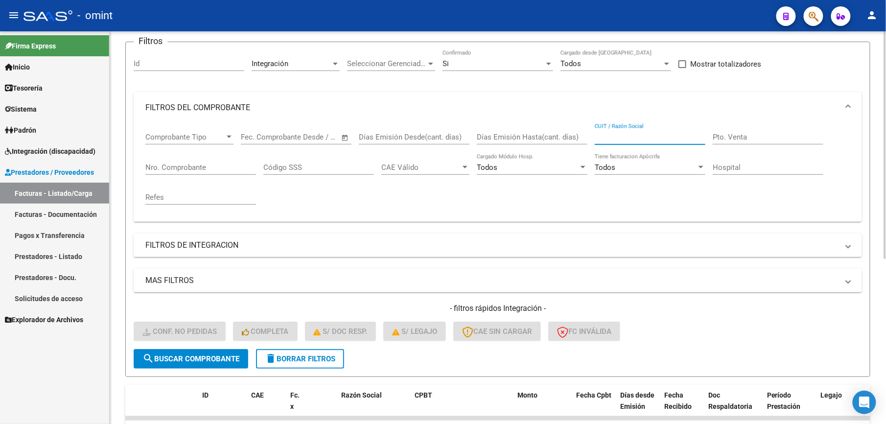
click at [616, 133] on input "CUIT / Razón Social" at bounding box center [650, 137] width 111 height 9
paste input "27231818095"
type input "27231818095"
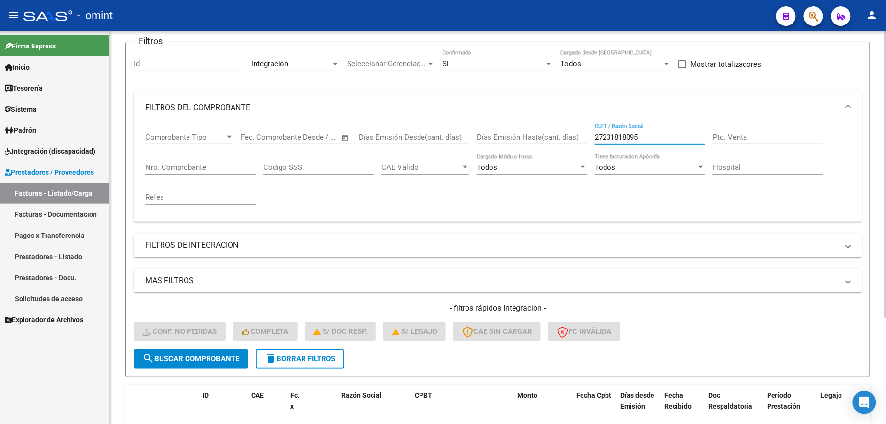
scroll to position [147, 0]
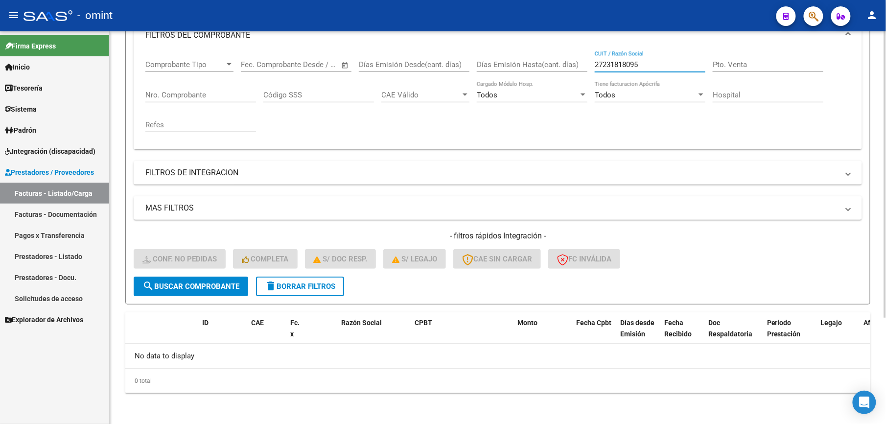
click at [880, 359] on div "Video tutorial PRESTADORES -> Listado de CPBTs Emitidos por Prestadores / Prove…" at bounding box center [499, 154] width 779 height 540
